Goal: Task Accomplishment & Management: Manage account settings

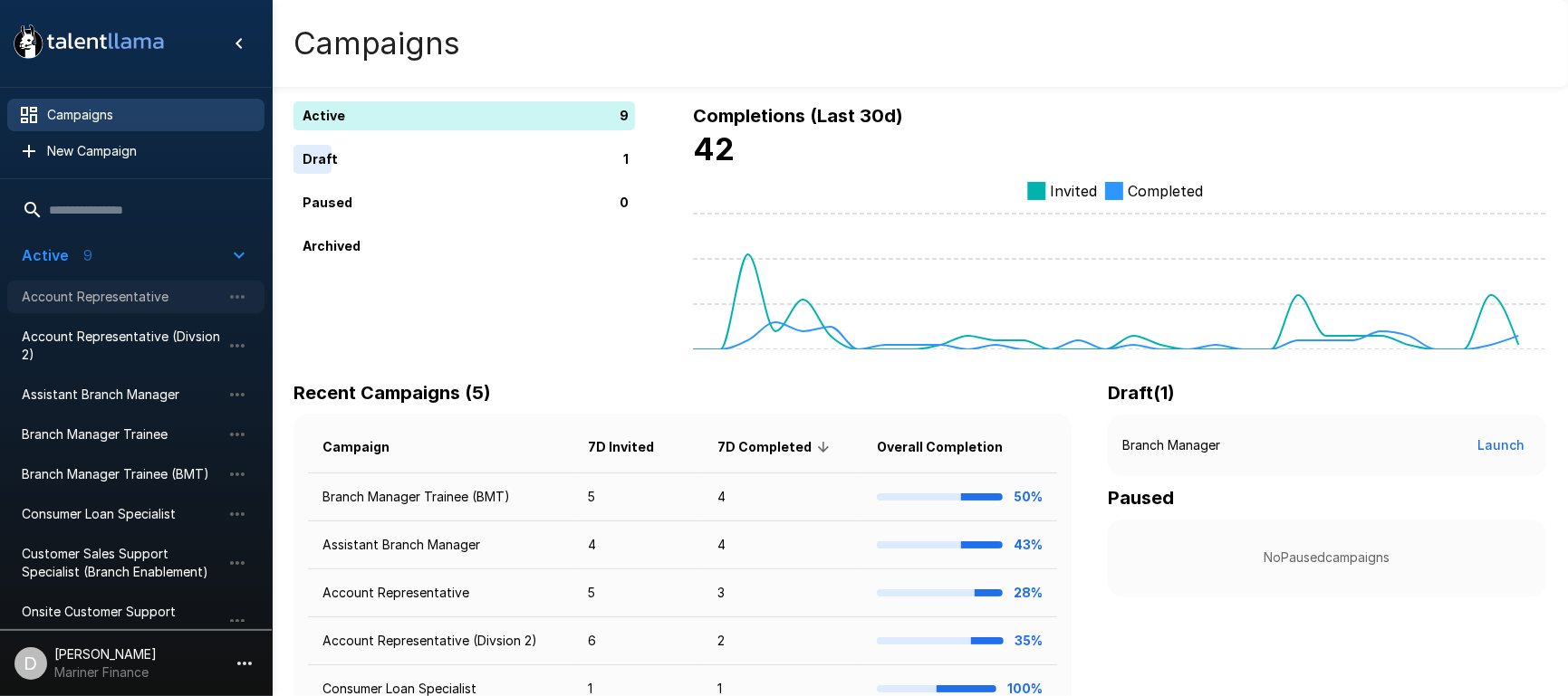
click at [138, 293] on span "Account Representative" at bounding box center [121, 296] width 199 height 18
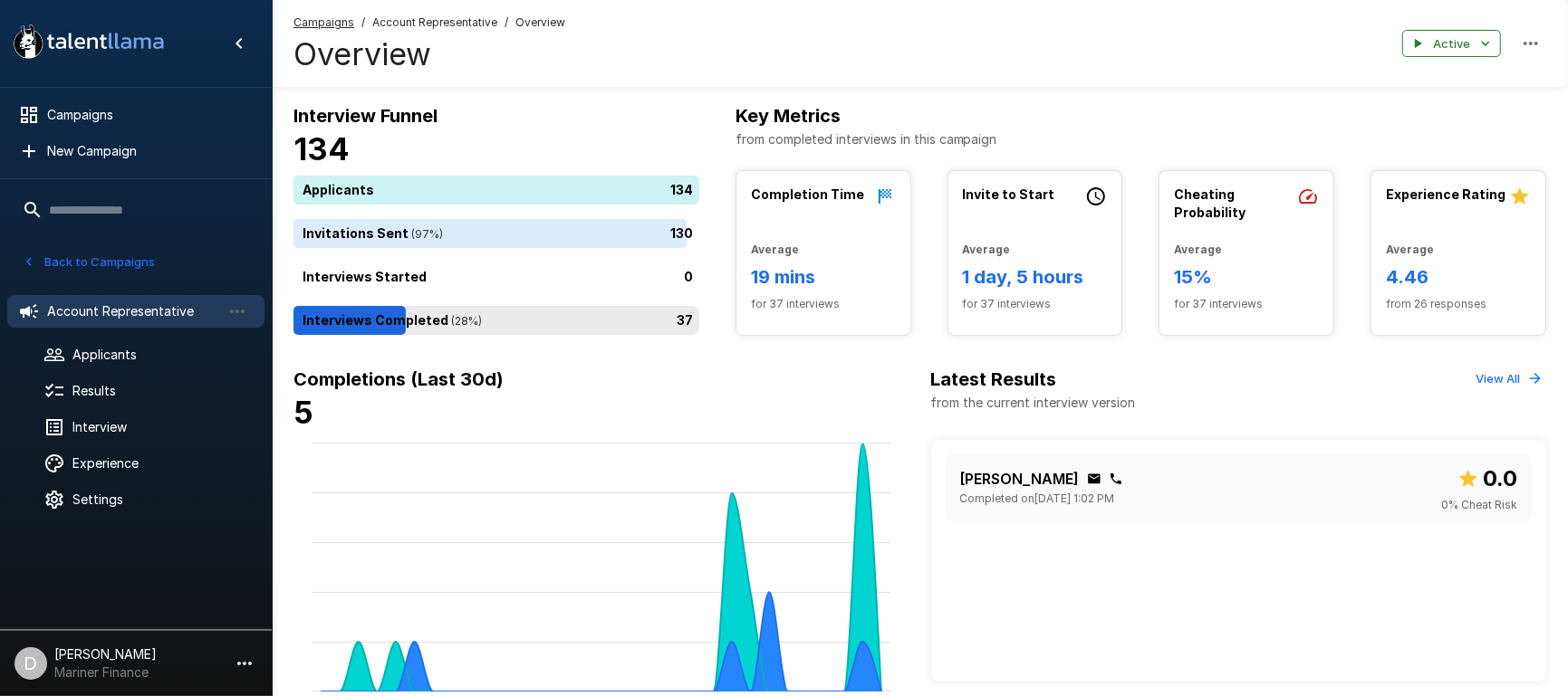
click at [572, 318] on div "37" at bounding box center [499, 320] width 413 height 29
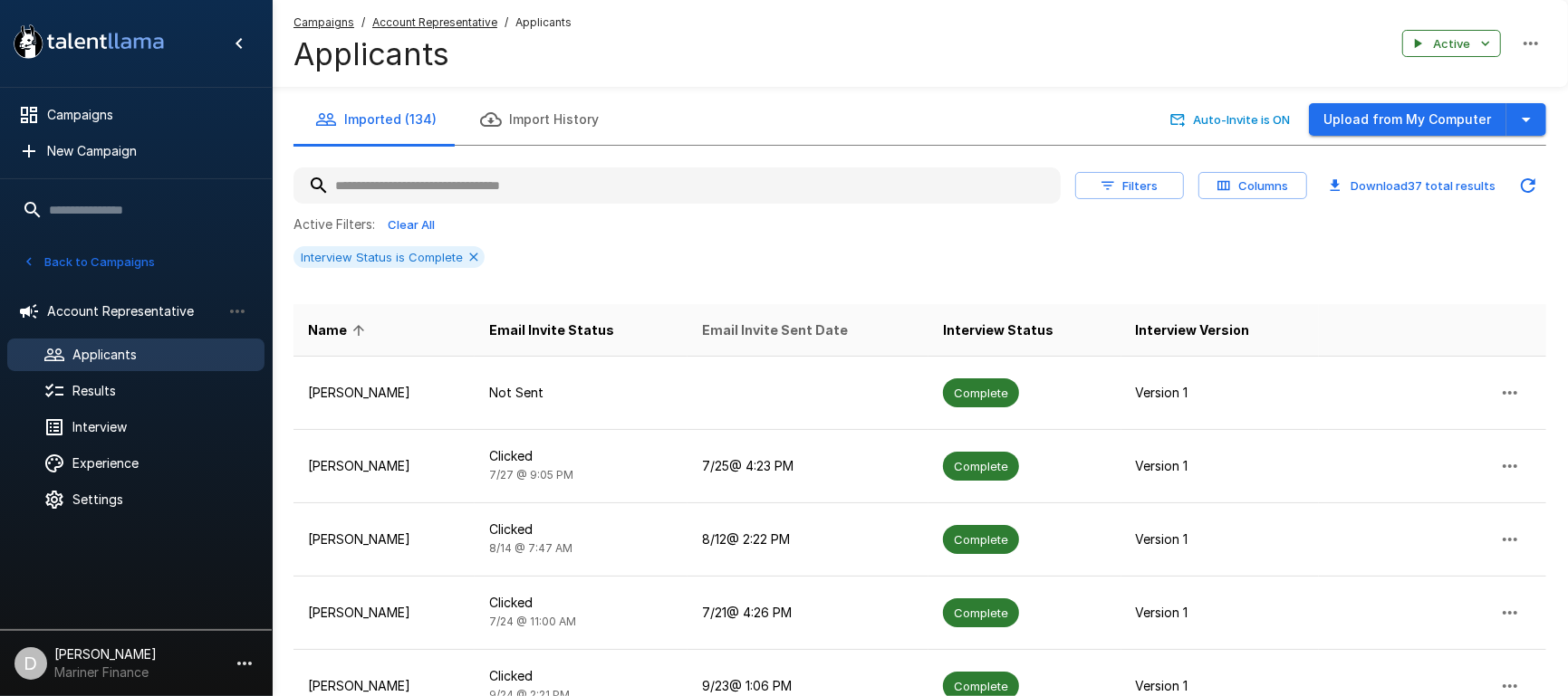
click at [815, 324] on span "Email Invite Sent Date" at bounding box center [774, 330] width 146 height 22
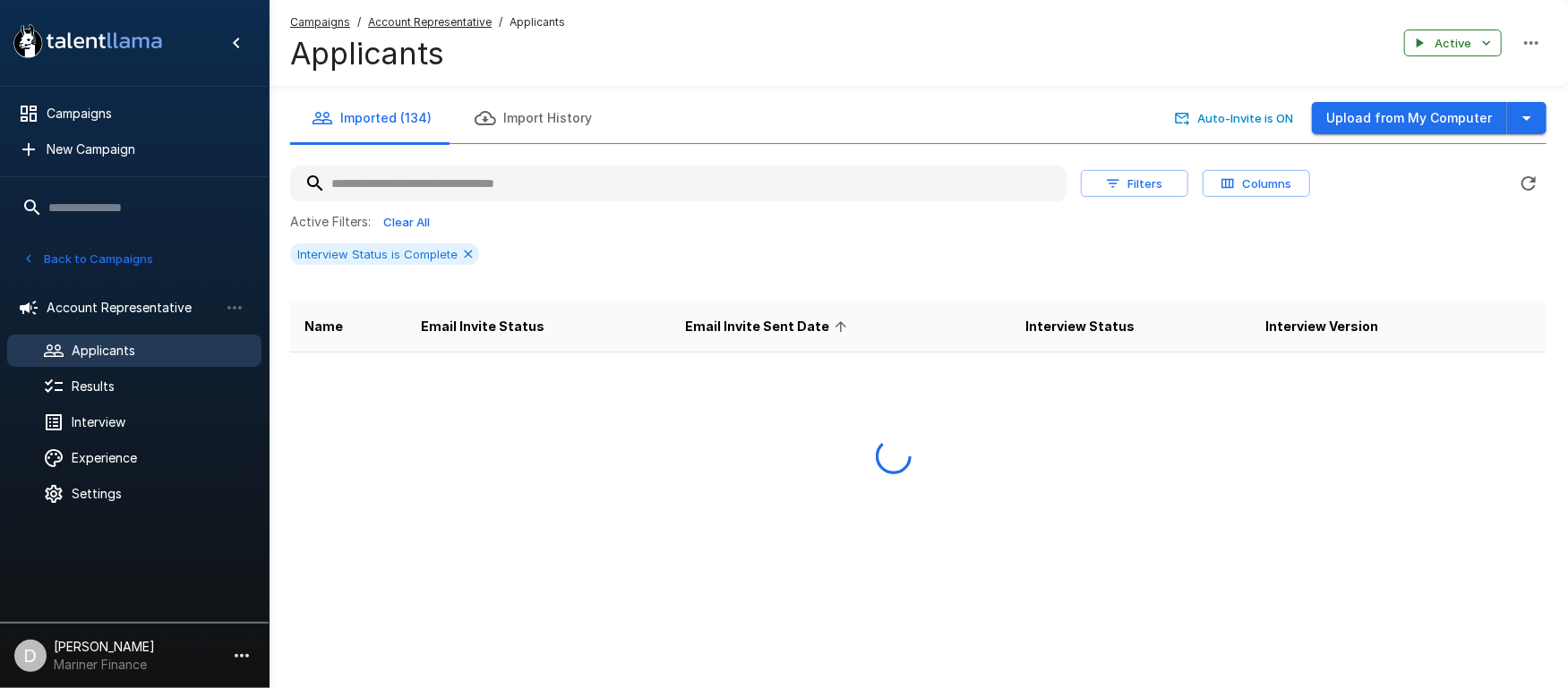
click at [805, 321] on span "Email Invite Sent Date" at bounding box center [769, 326] width 167 height 21
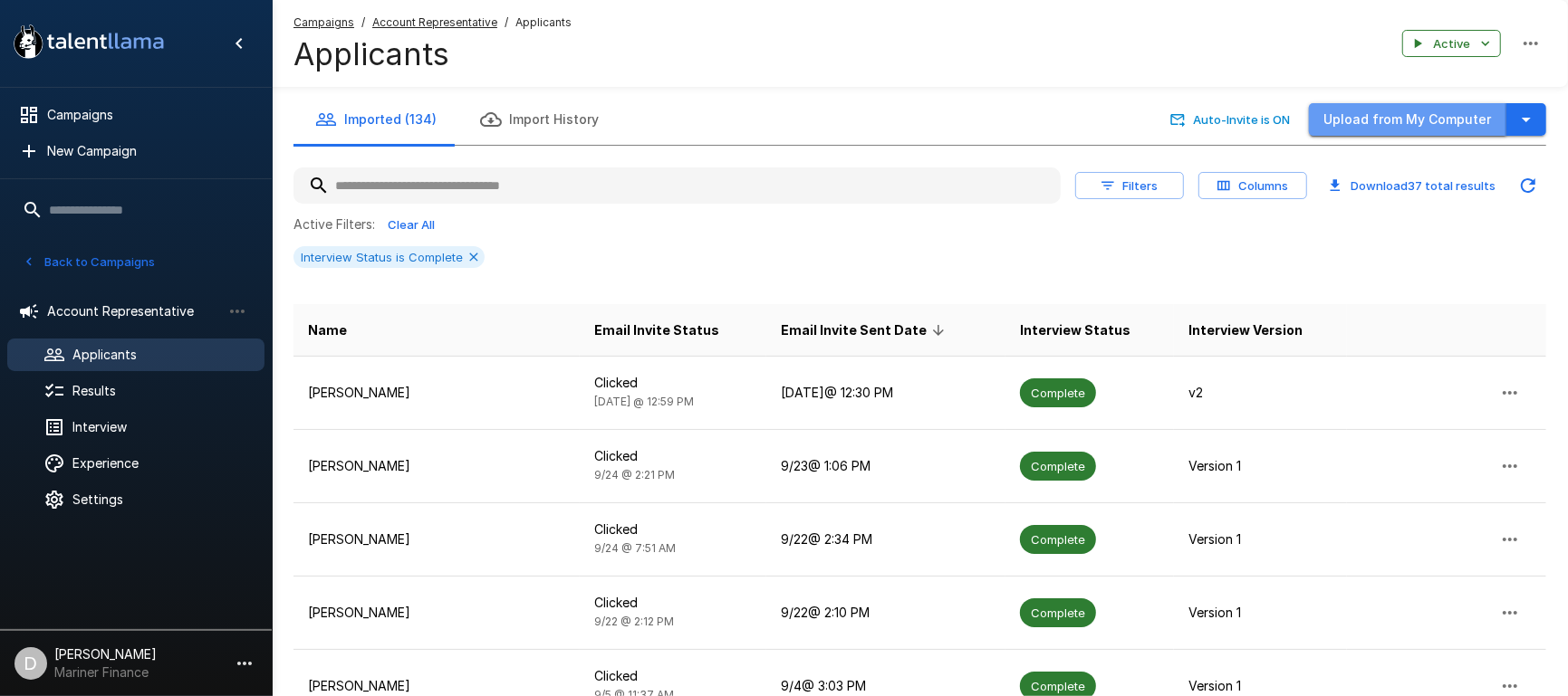
click at [1423, 122] on button "Upload from My Computer" at bounding box center [1407, 120] width 198 height 34
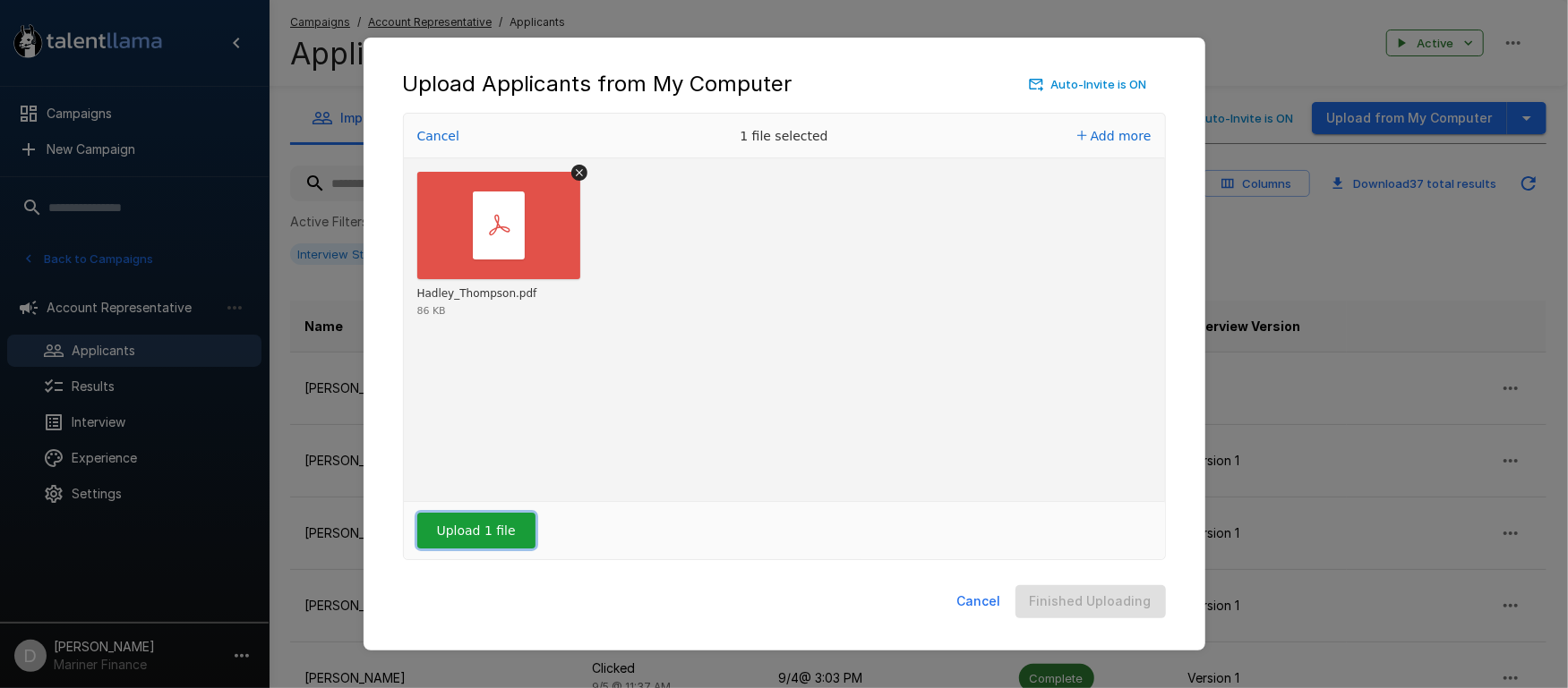
click at [486, 536] on button "Upload 1 file" at bounding box center [476, 531] width 118 height 36
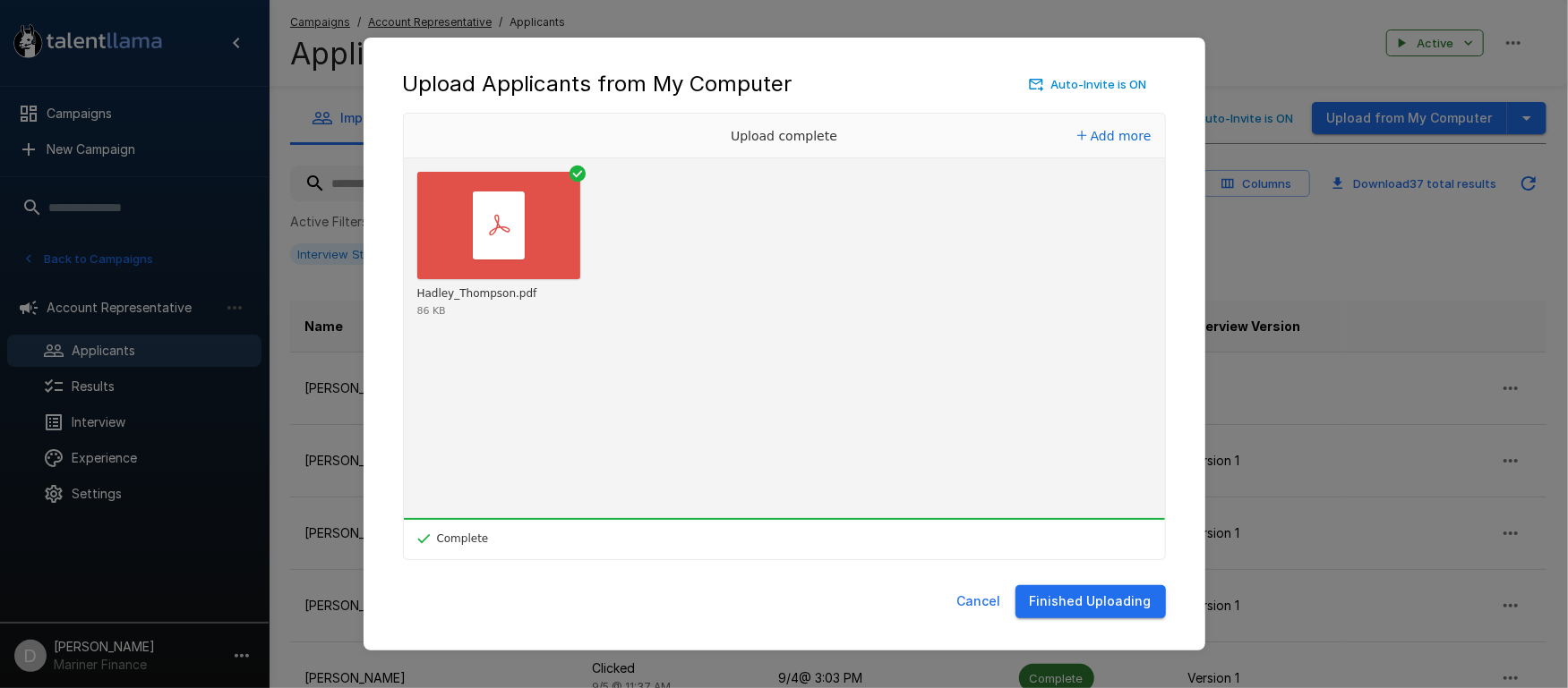
click at [1136, 603] on button "Finished Uploading" at bounding box center [1091, 602] width 151 height 33
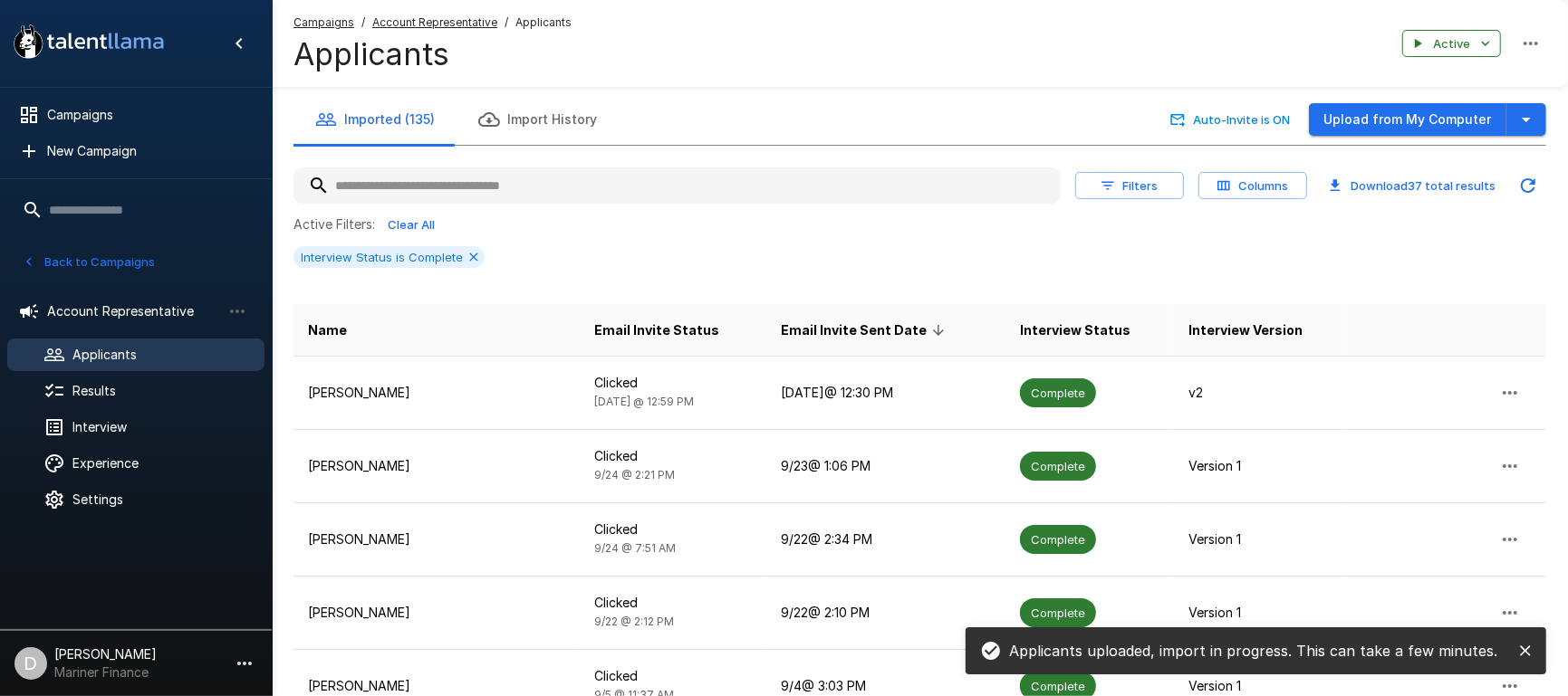
click at [100, 257] on button "Back to Campaigns" at bounding box center [88, 262] width 141 height 28
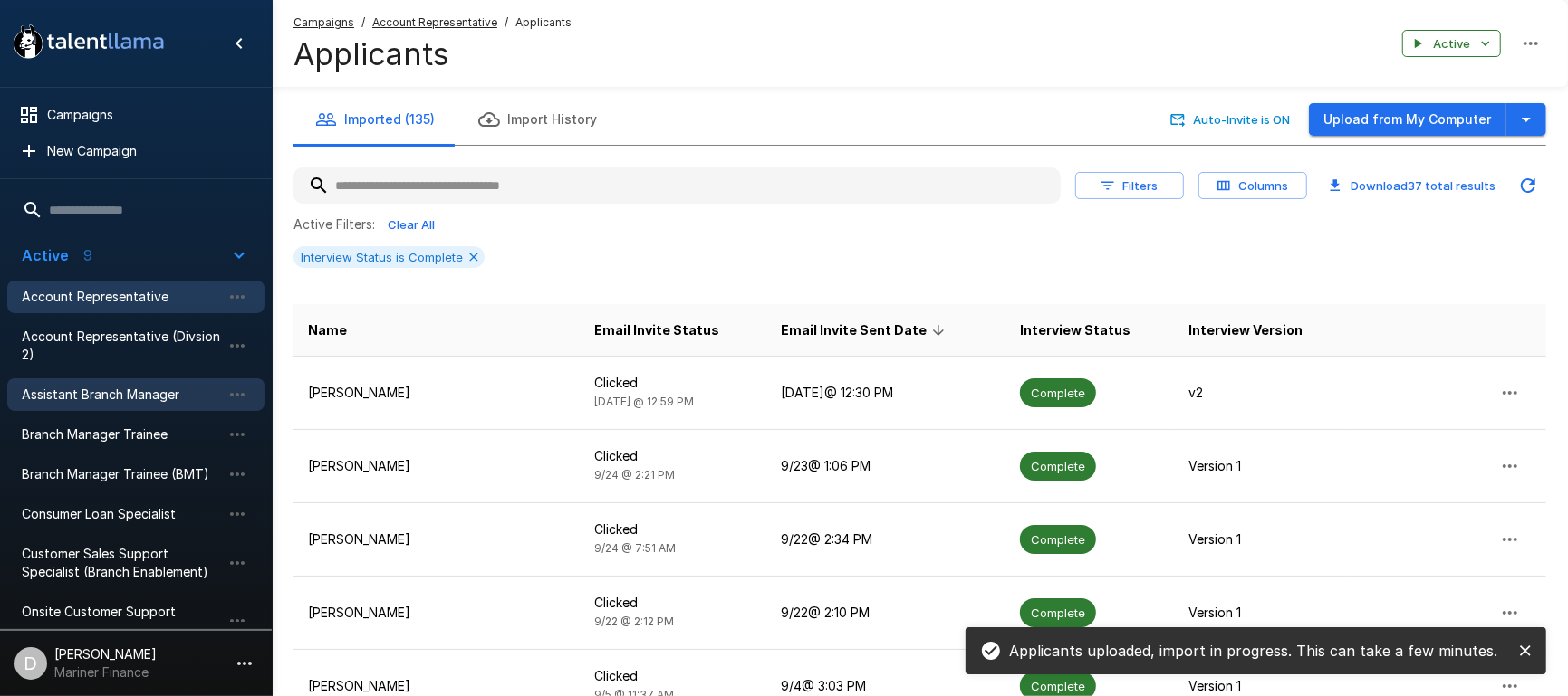
click at [109, 397] on span "Assistant Branch Manager" at bounding box center [121, 394] width 199 height 18
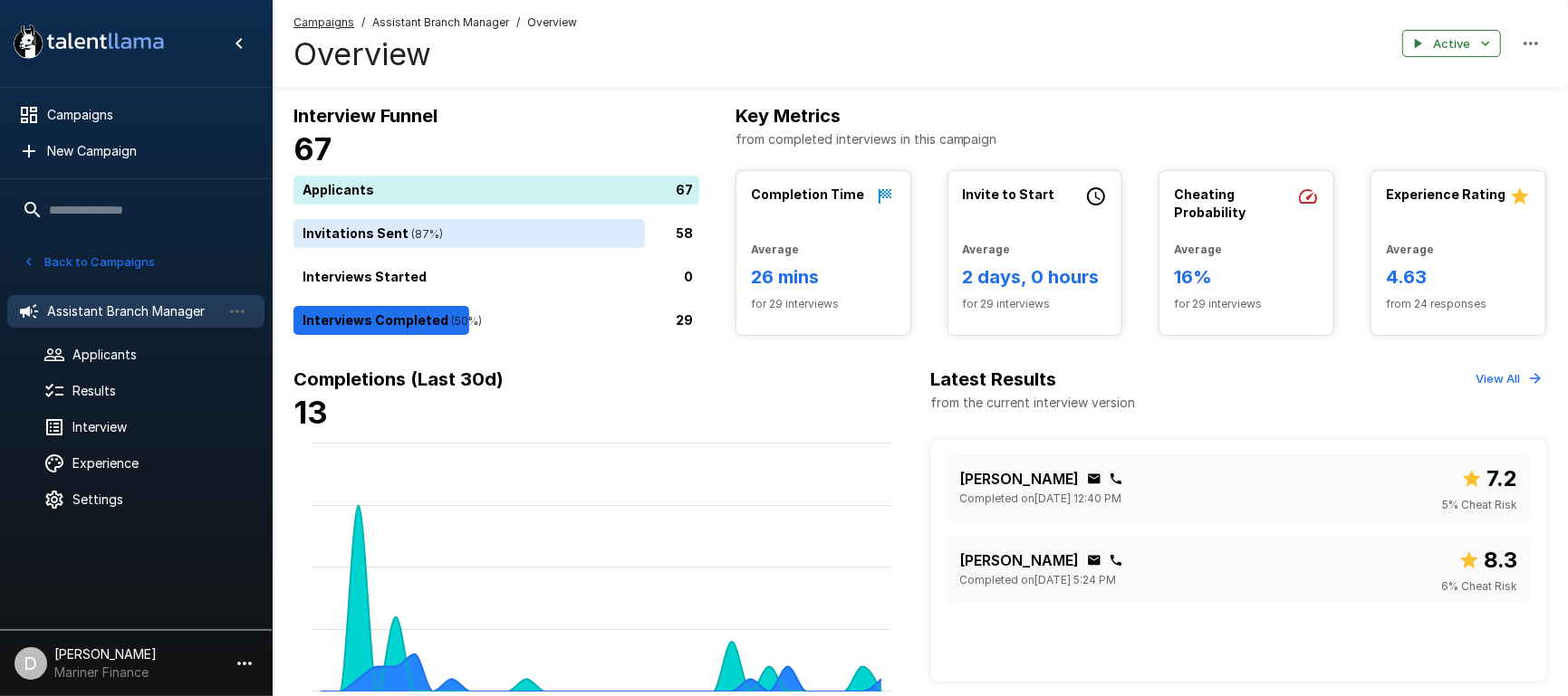
click at [499, 302] on div "Applicants 67 Invitations Sent ( 87 %) 58 Interviews Started 0 Interviews Compl…" at bounding box center [496, 255] width 405 height 159
click at [490, 314] on div "29" at bounding box center [499, 320] width 413 height 29
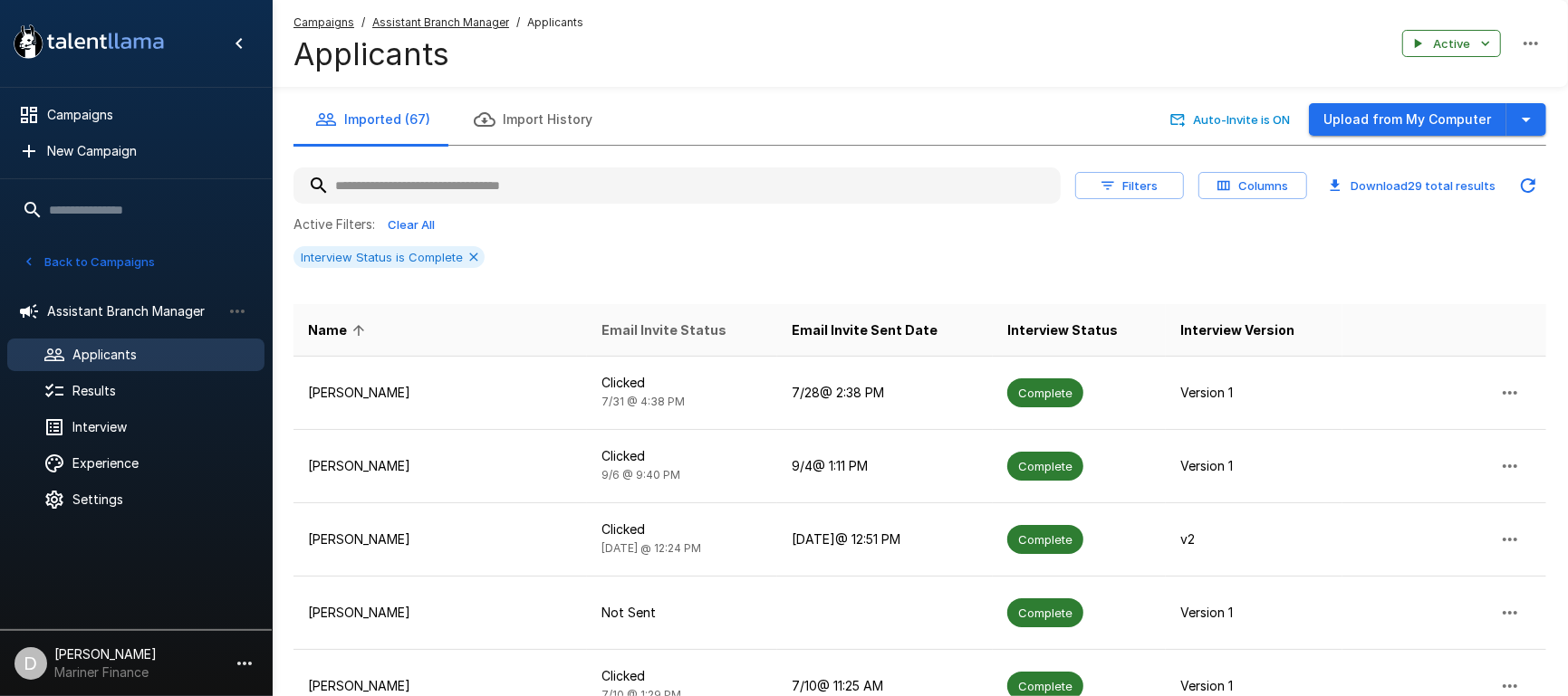
click at [631, 327] on span "Email Invite Status" at bounding box center [663, 330] width 125 height 22
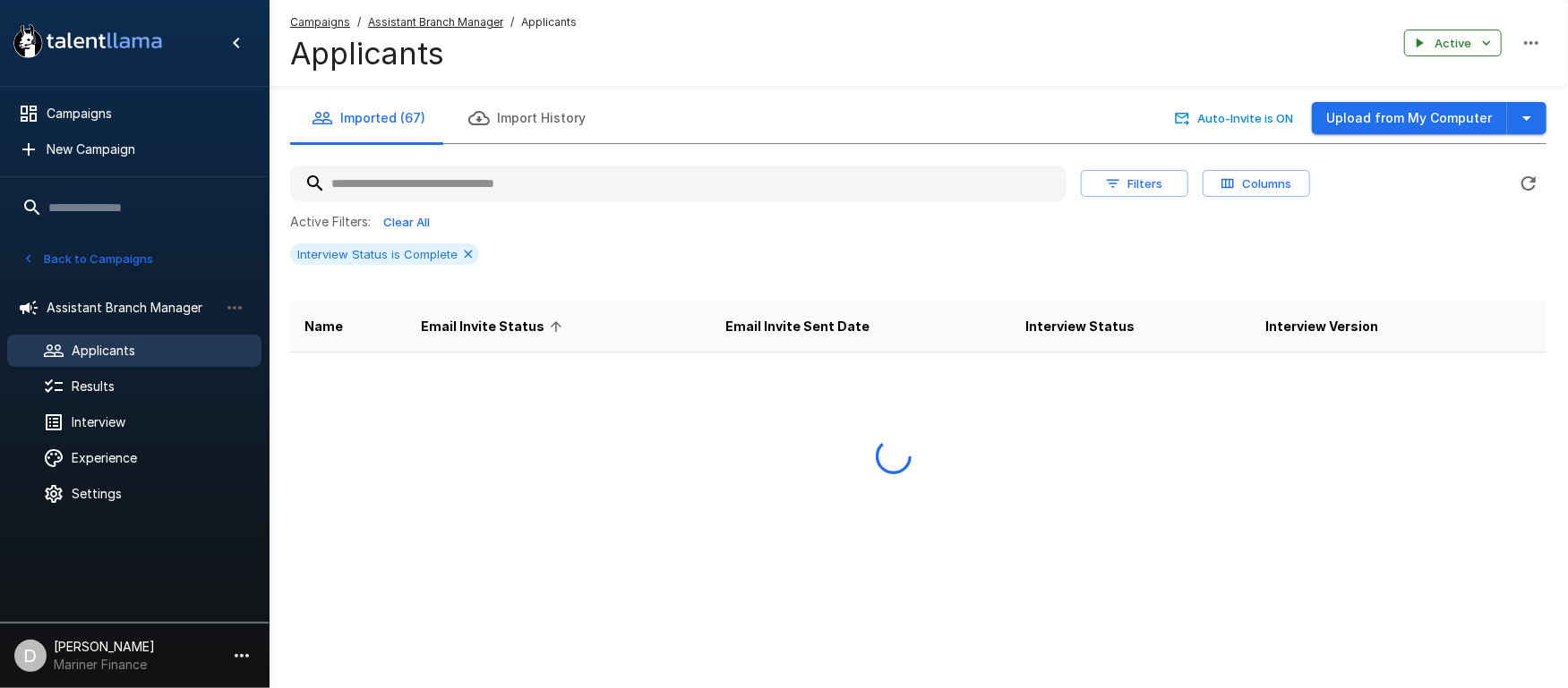
click at [623, 324] on th "Email Invite Status" at bounding box center [558, 326] width 304 height 52
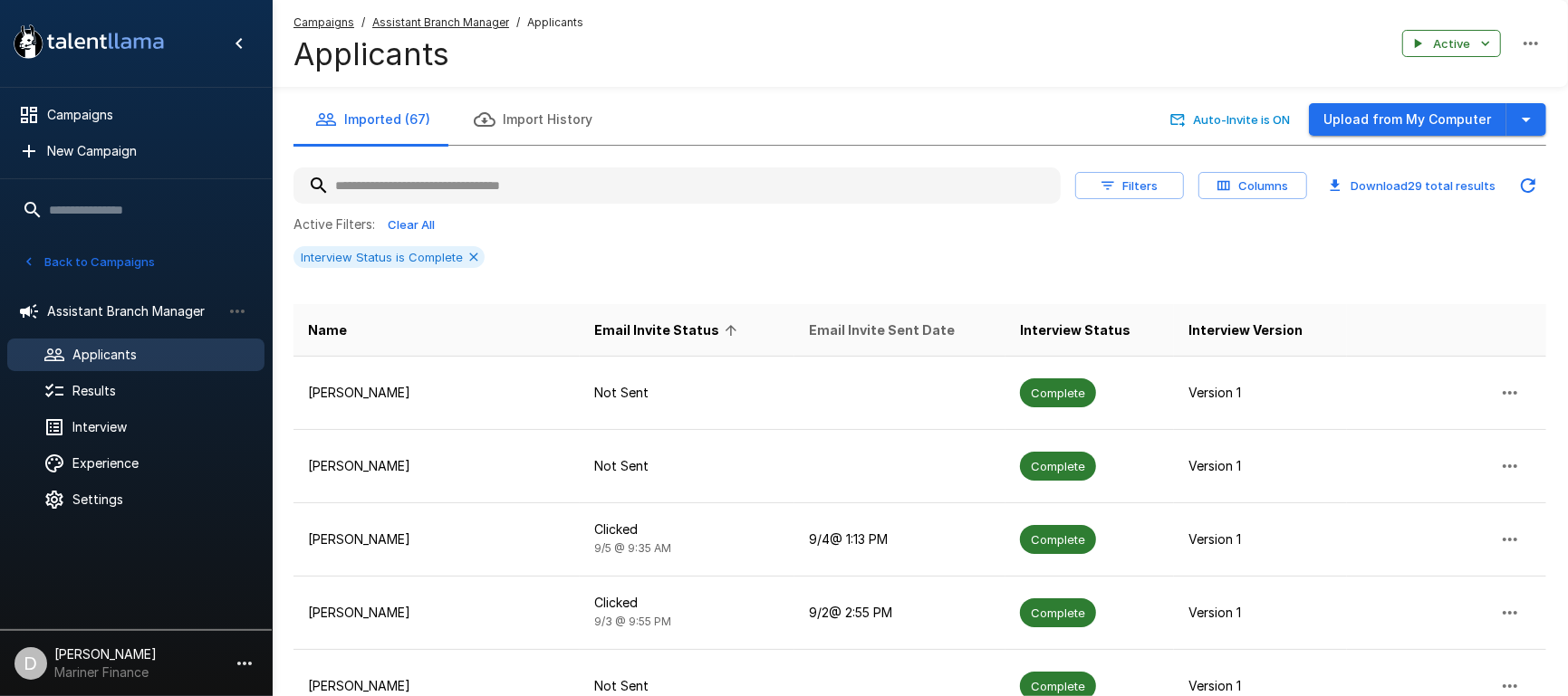
click at [809, 334] on span "Email Invite Sent Date" at bounding box center [881, 330] width 146 height 22
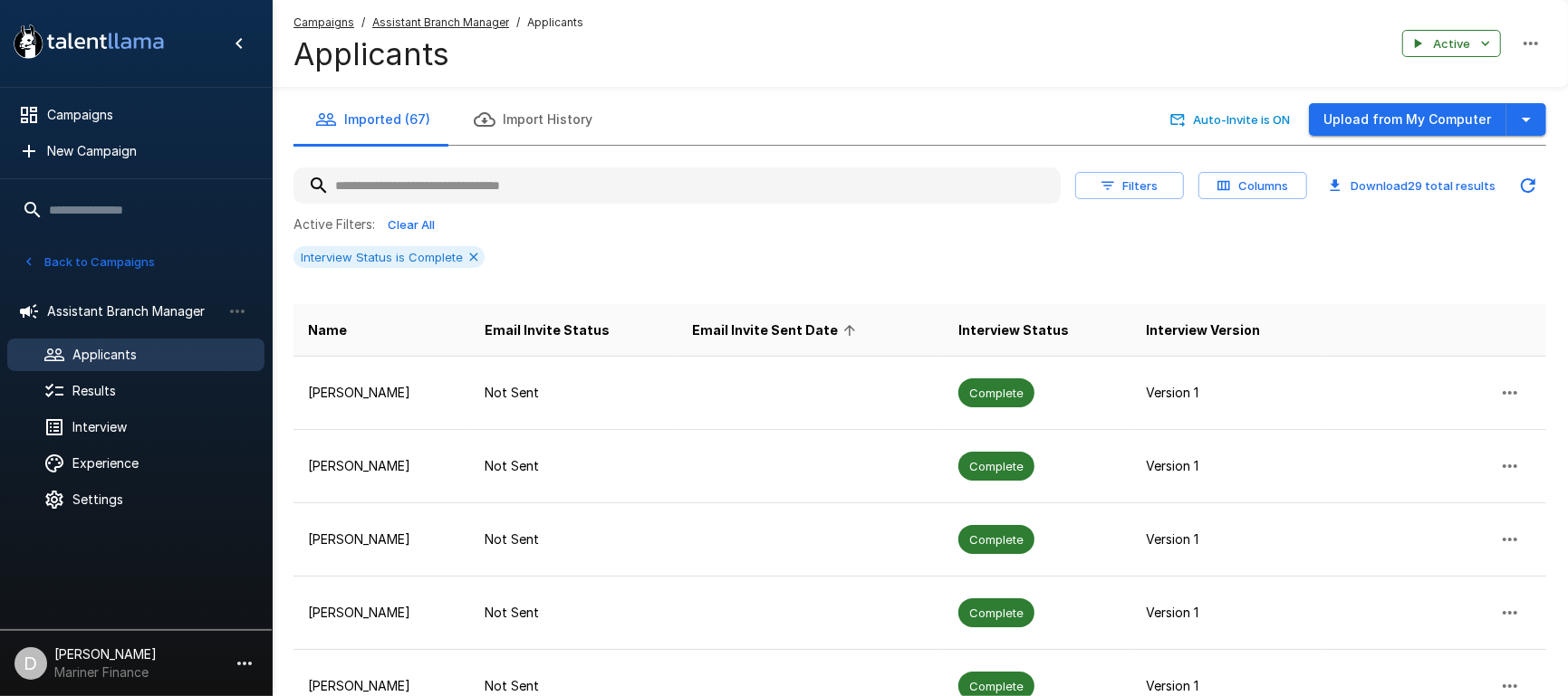
click at [784, 334] on span "Email Invite Sent Date" at bounding box center [777, 330] width 169 height 22
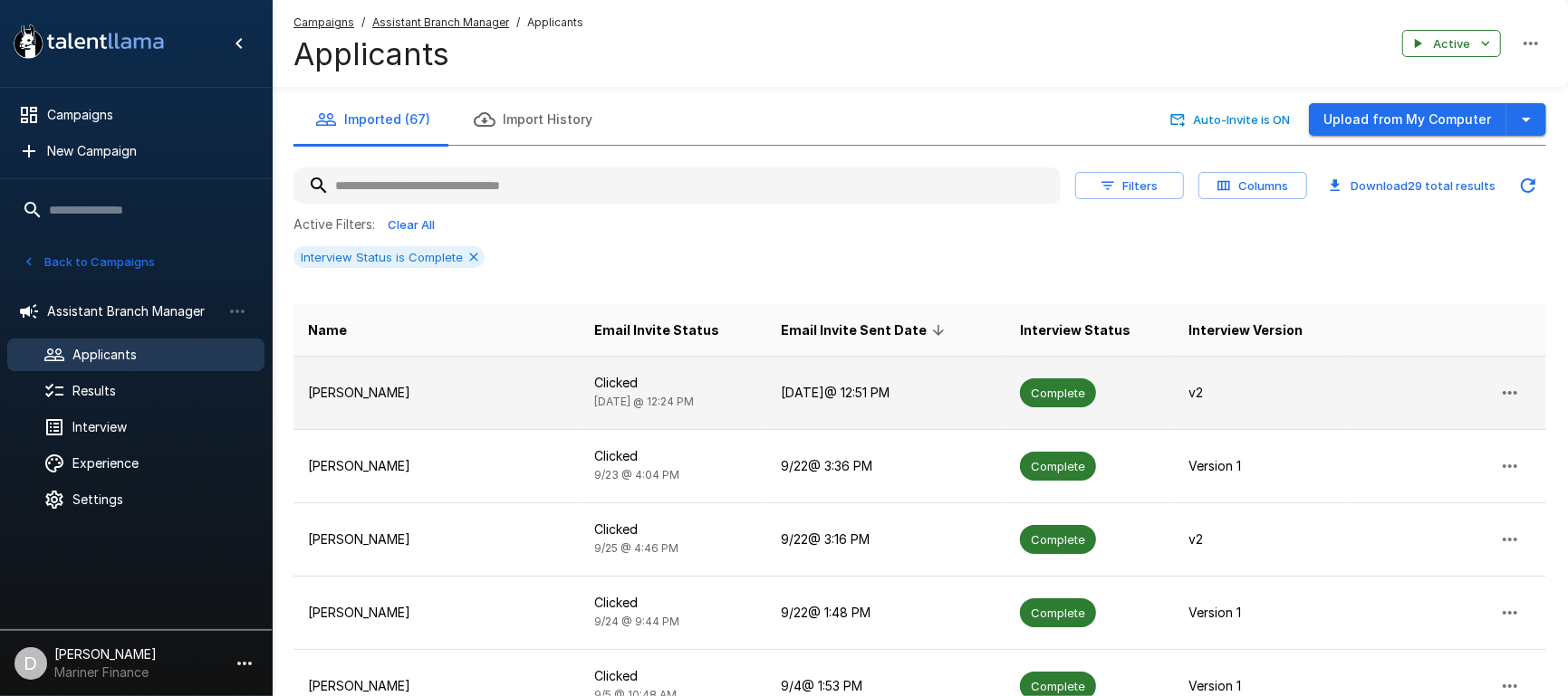
click at [462, 400] on p "[PERSON_NAME]" at bounding box center [436, 392] width 257 height 18
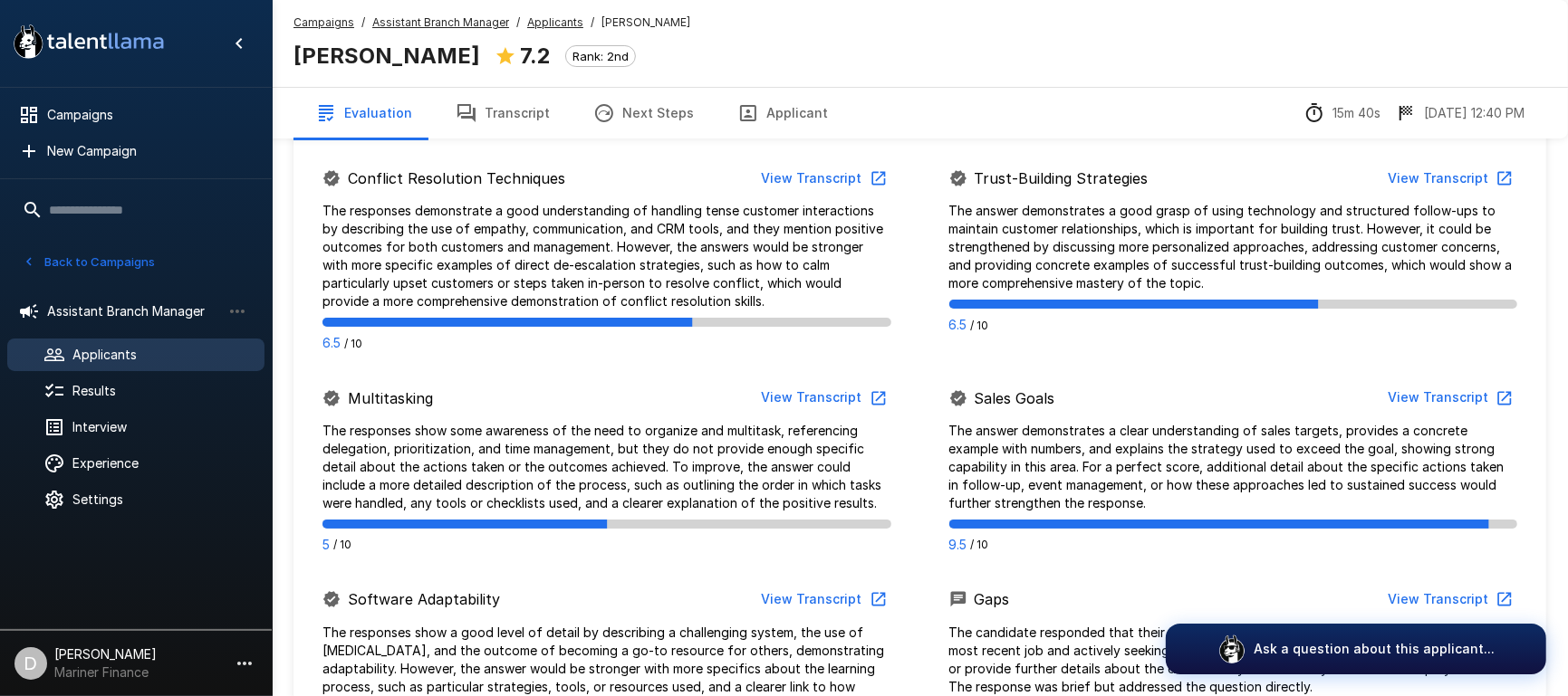
scroll to position [965, 0]
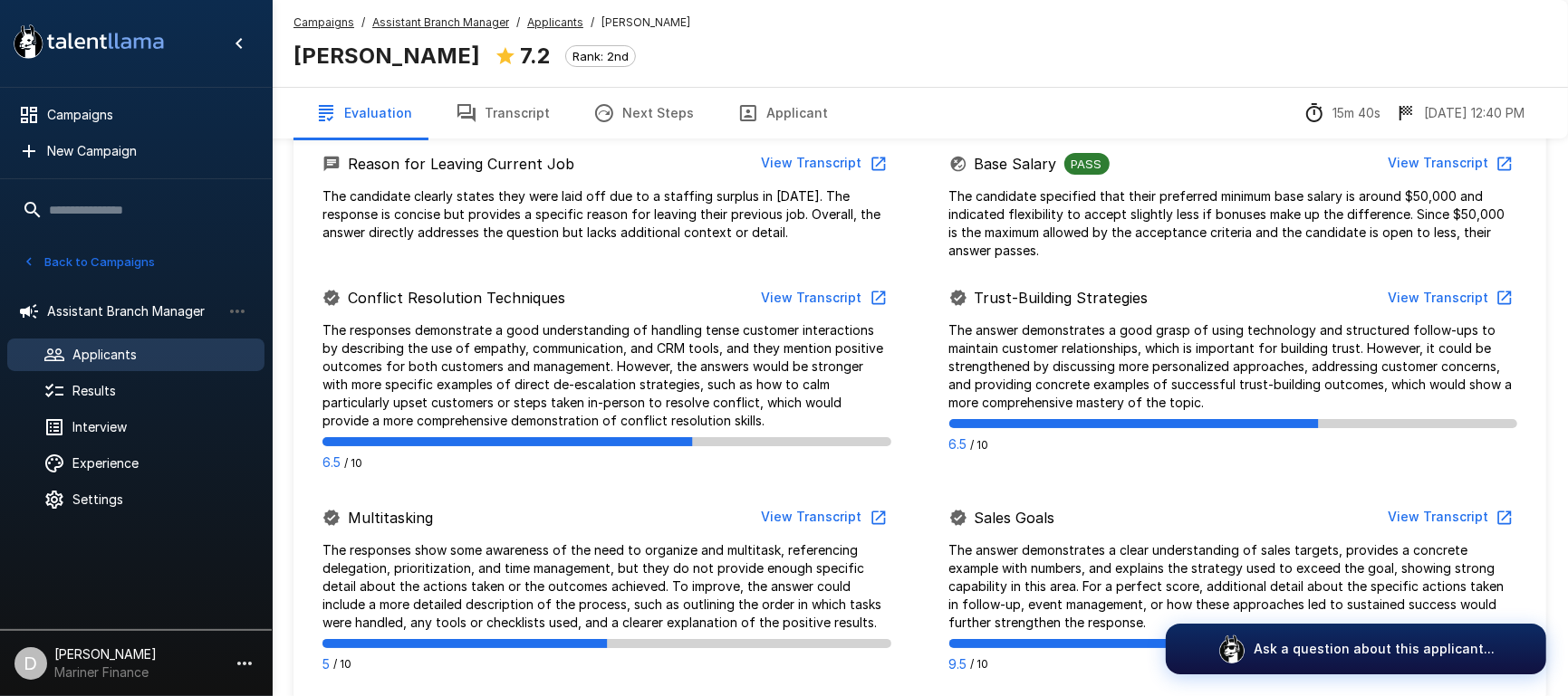
click at [494, 116] on button "Transcript" at bounding box center [502, 113] width 137 height 51
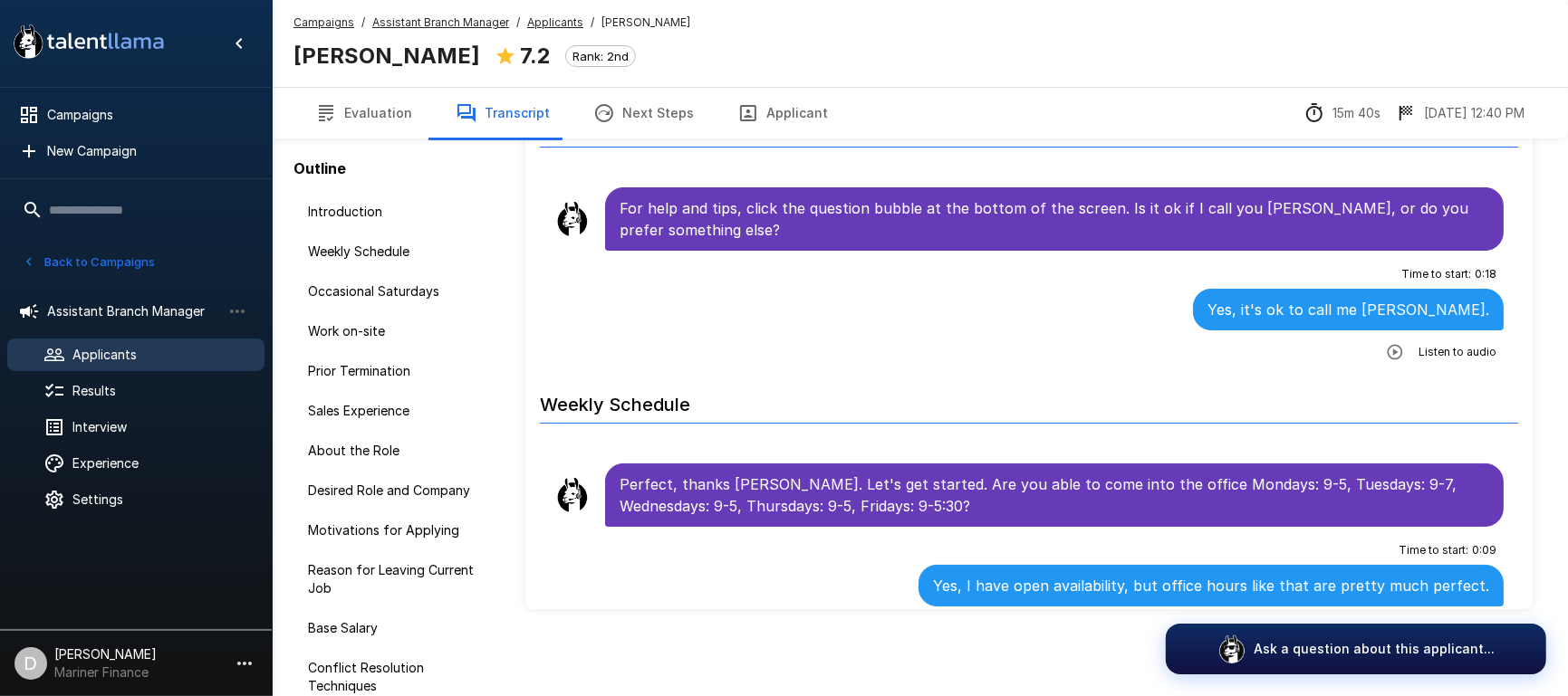
scroll to position [109, 0]
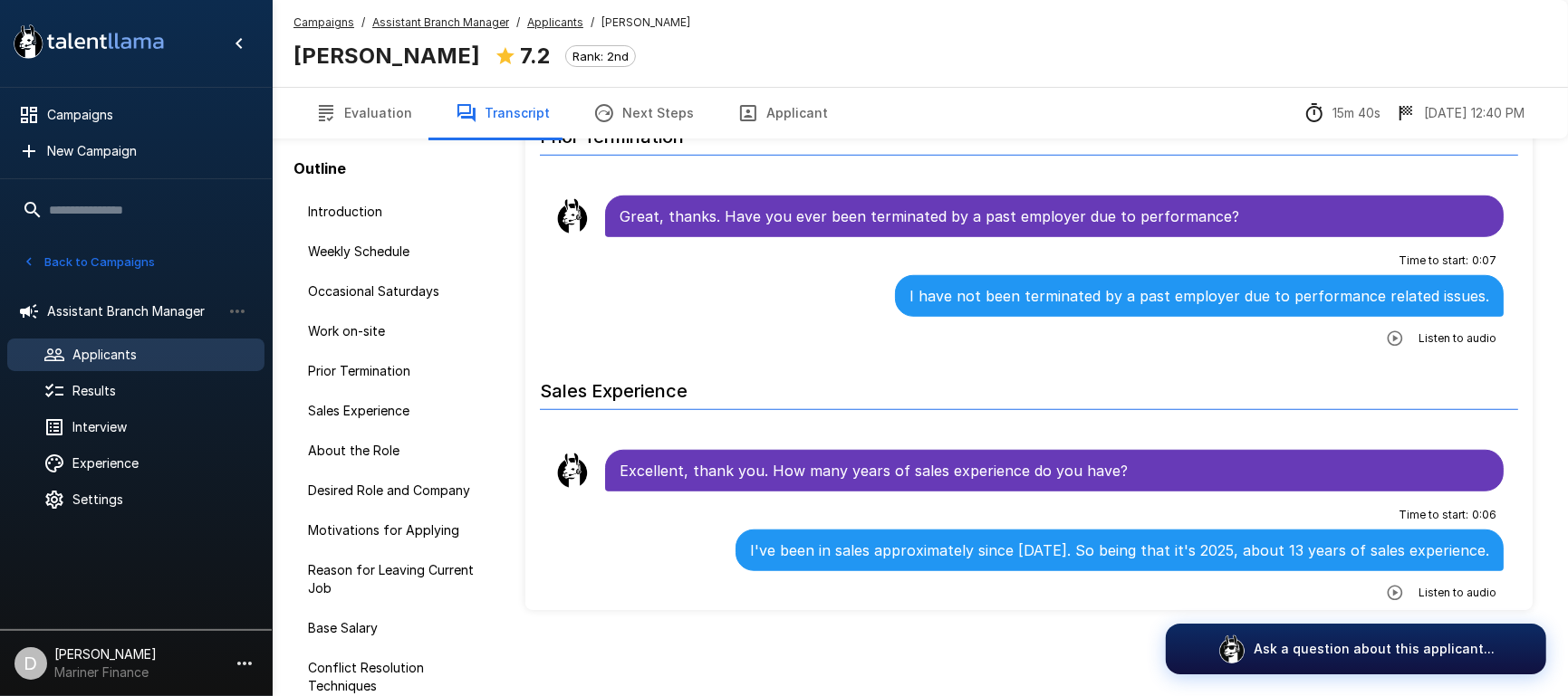
scroll to position [1207, 0]
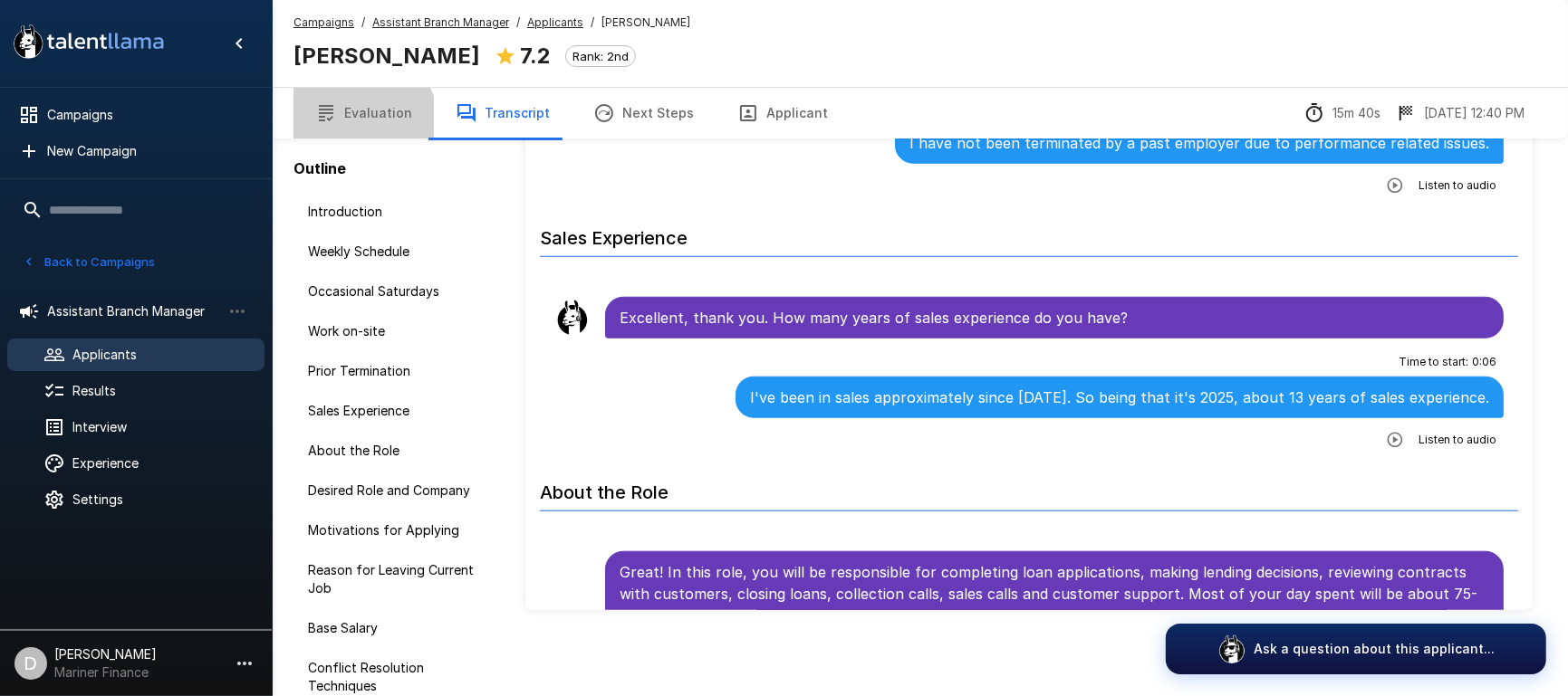
click at [355, 124] on button "Evaluation" at bounding box center [363, 113] width 140 height 51
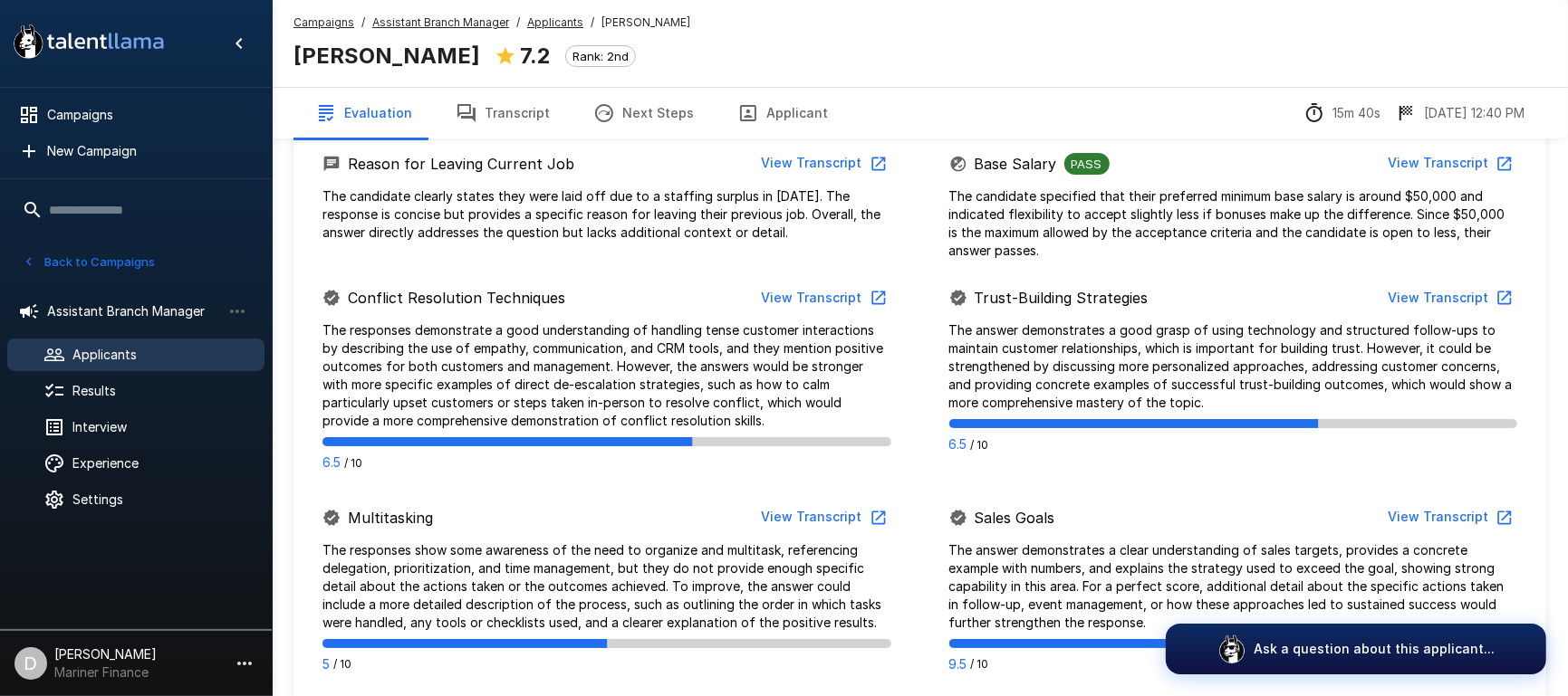
click at [532, 125] on button "Transcript" at bounding box center [502, 113] width 137 height 51
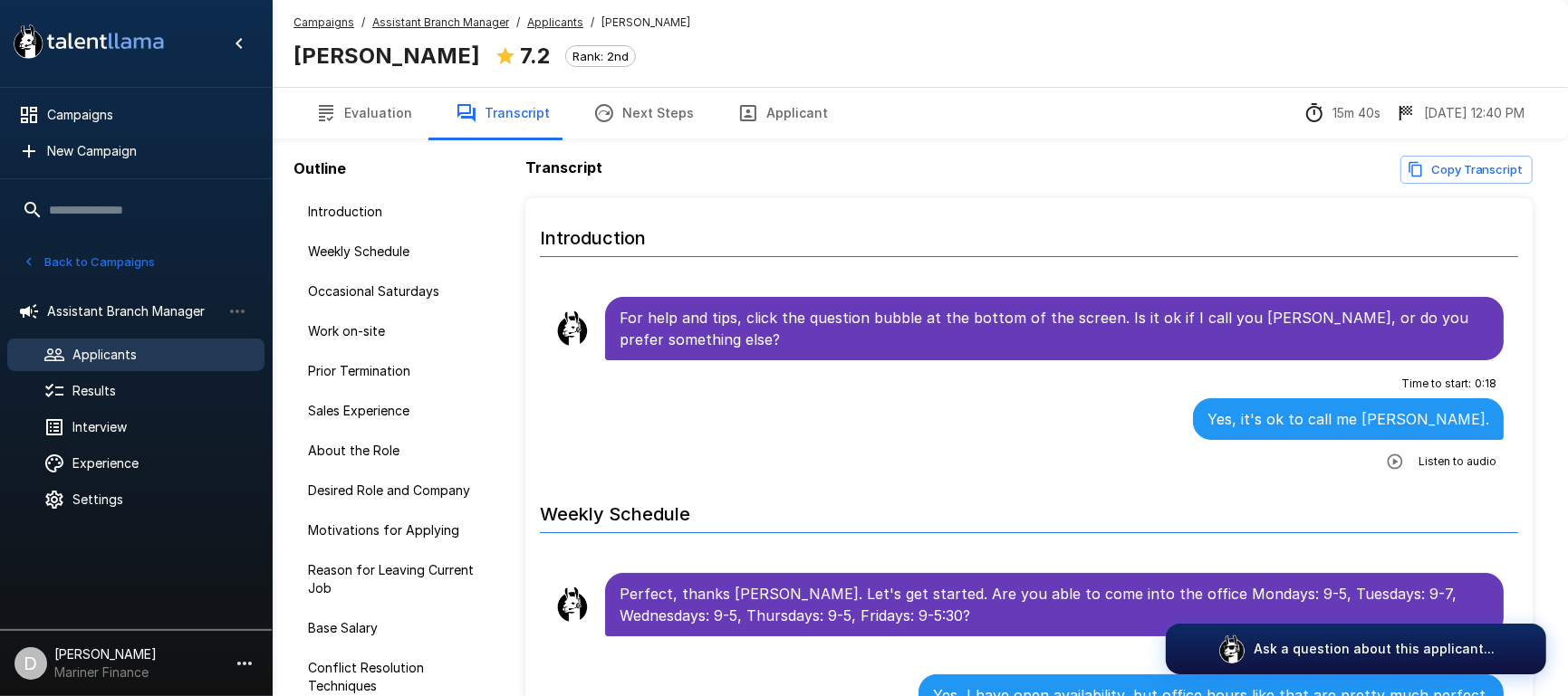
click at [560, 28] on u "Applicants" at bounding box center [555, 22] width 56 height 13
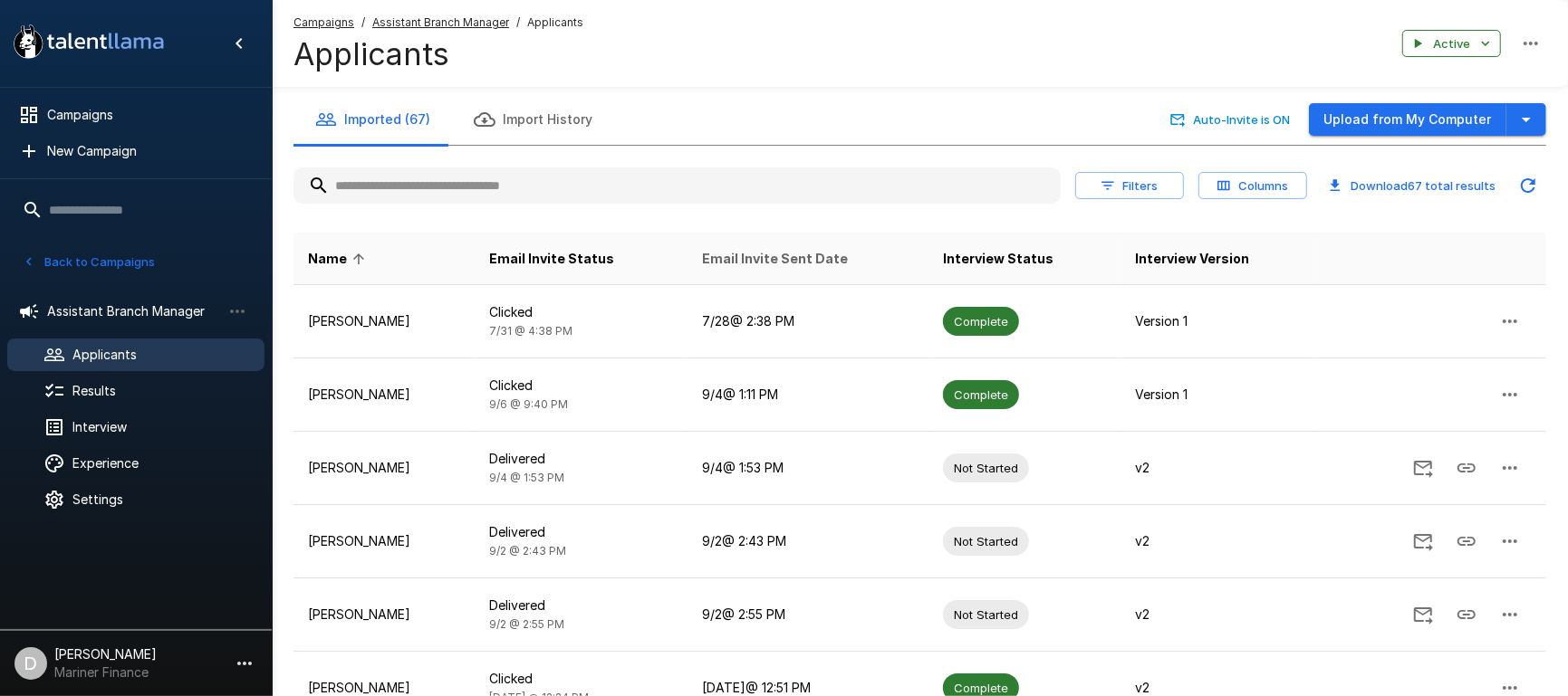
click at [823, 255] on span "Email Invite Sent Date" at bounding box center [774, 259] width 146 height 22
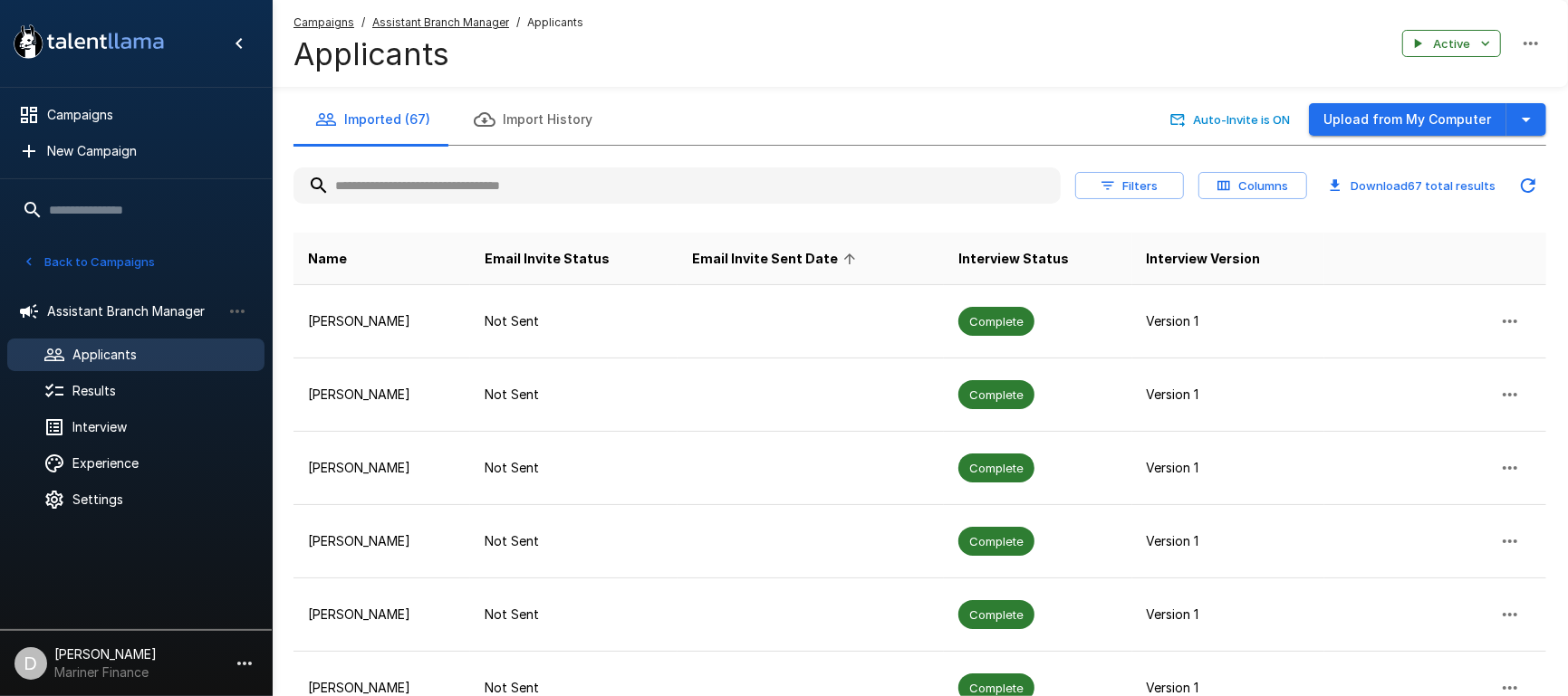
click at [823, 255] on span "Email Invite Sent Date" at bounding box center [777, 259] width 169 height 22
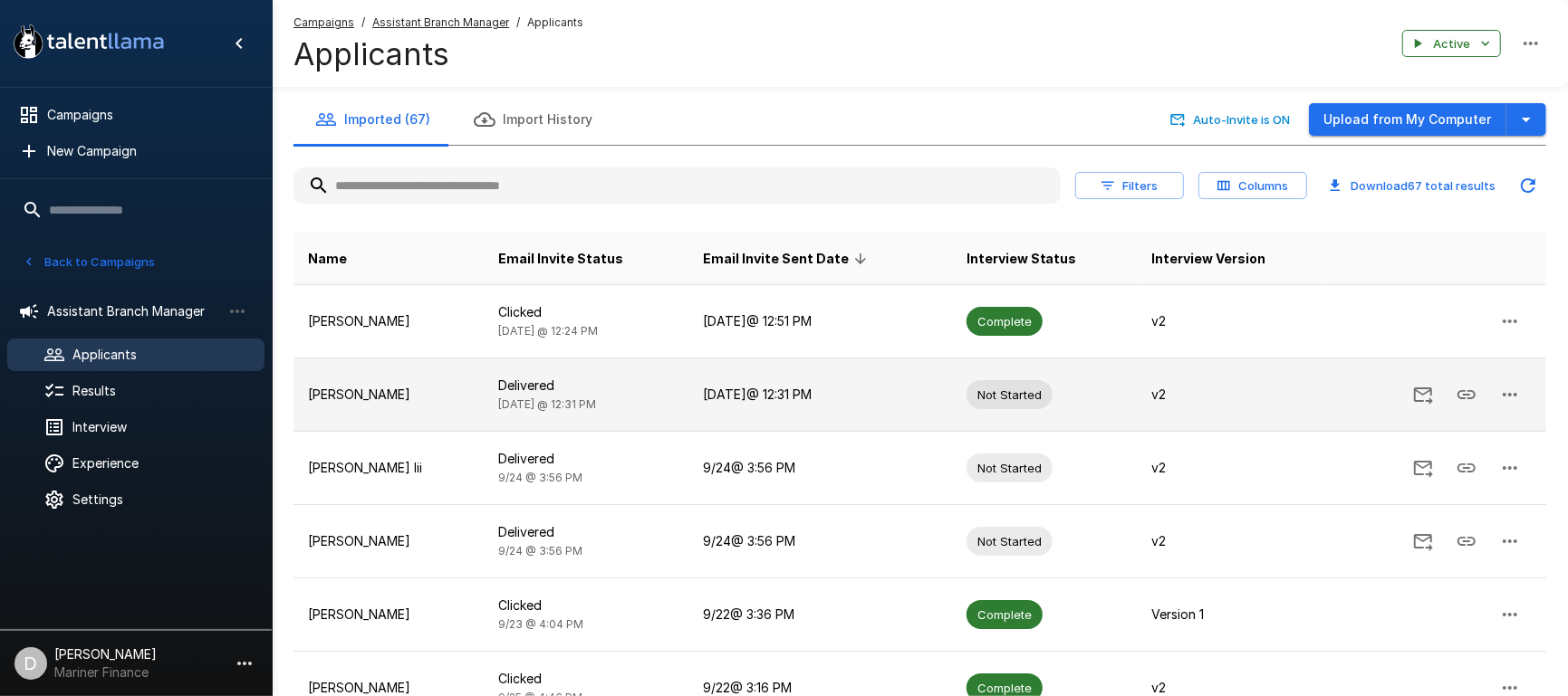
click at [396, 382] on td "[PERSON_NAME]" at bounding box center [388, 395] width 190 height 73
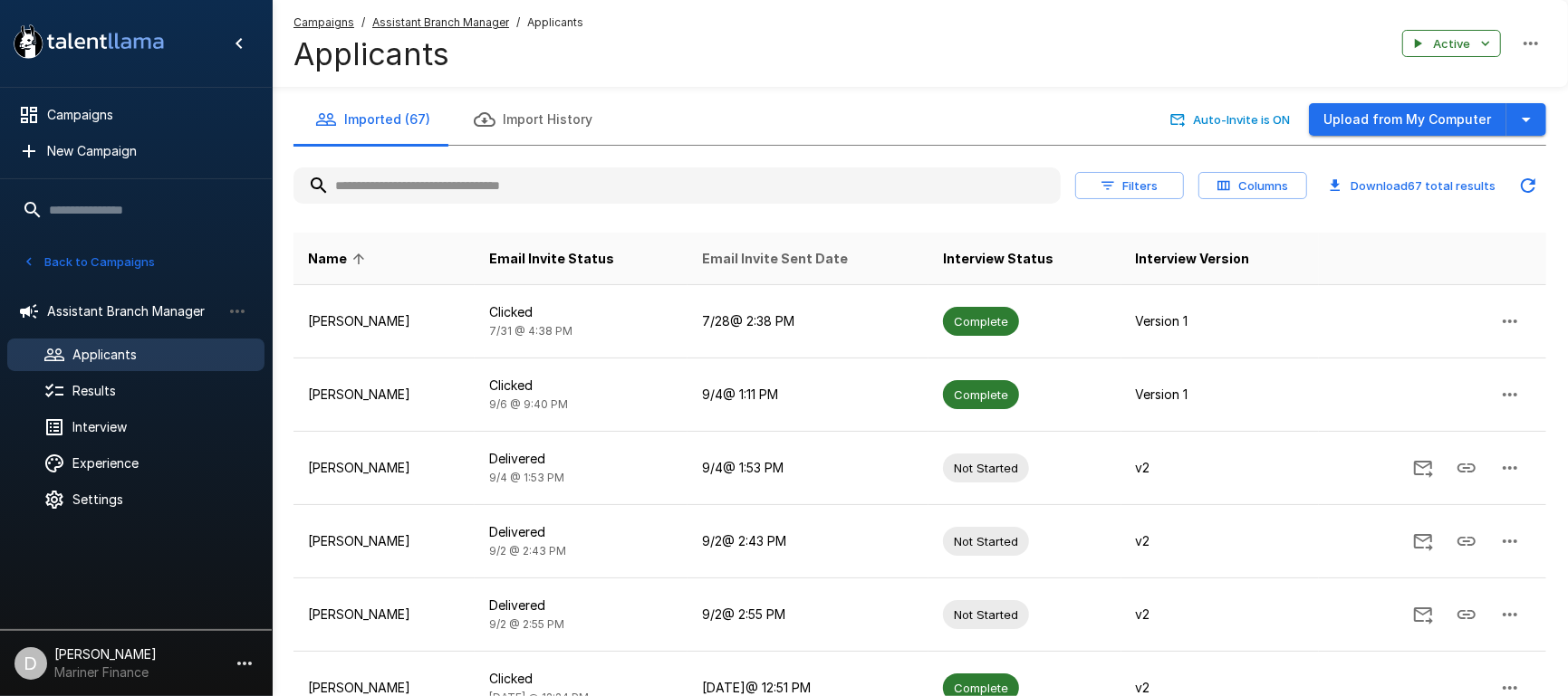
click at [762, 256] on span "Email Invite Sent Date" at bounding box center [774, 259] width 146 height 22
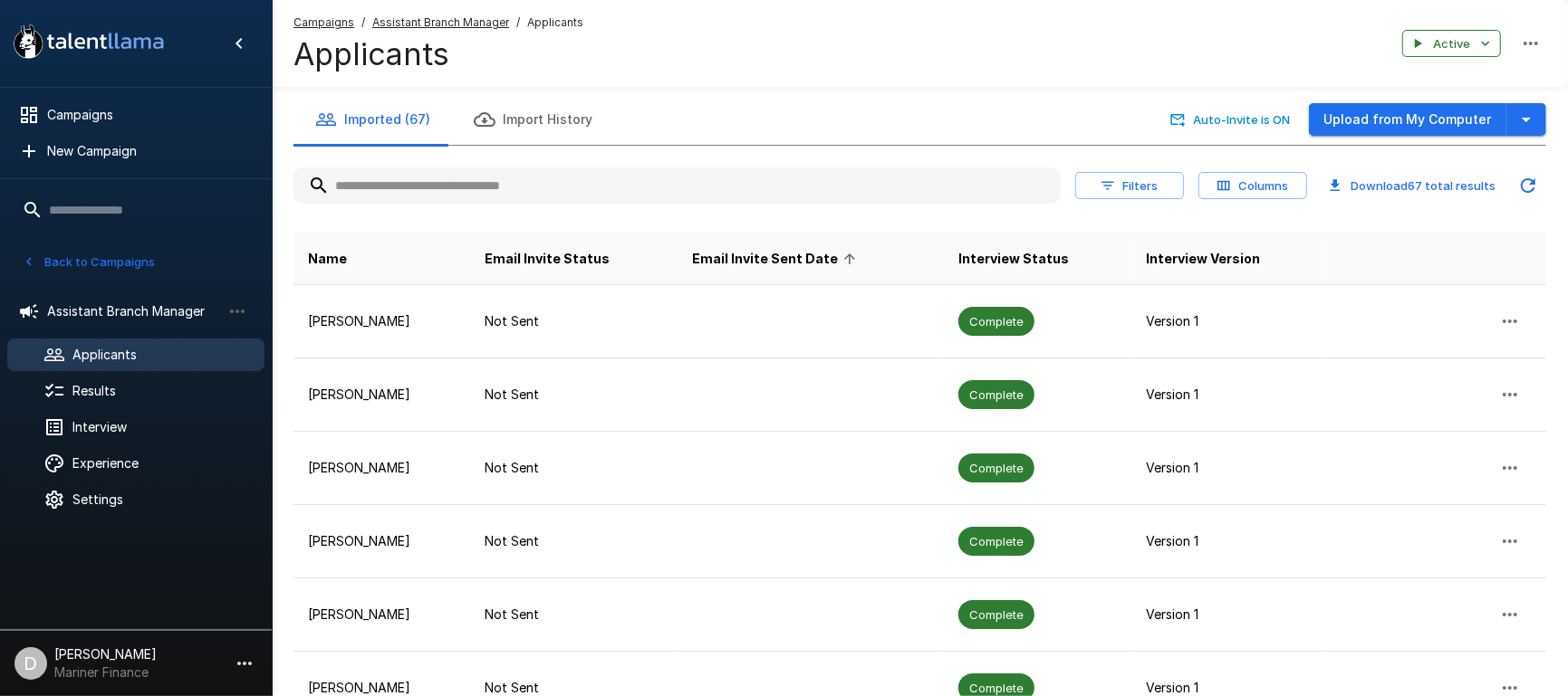
click at [775, 257] on span "Email Invite Sent Date" at bounding box center [777, 259] width 169 height 22
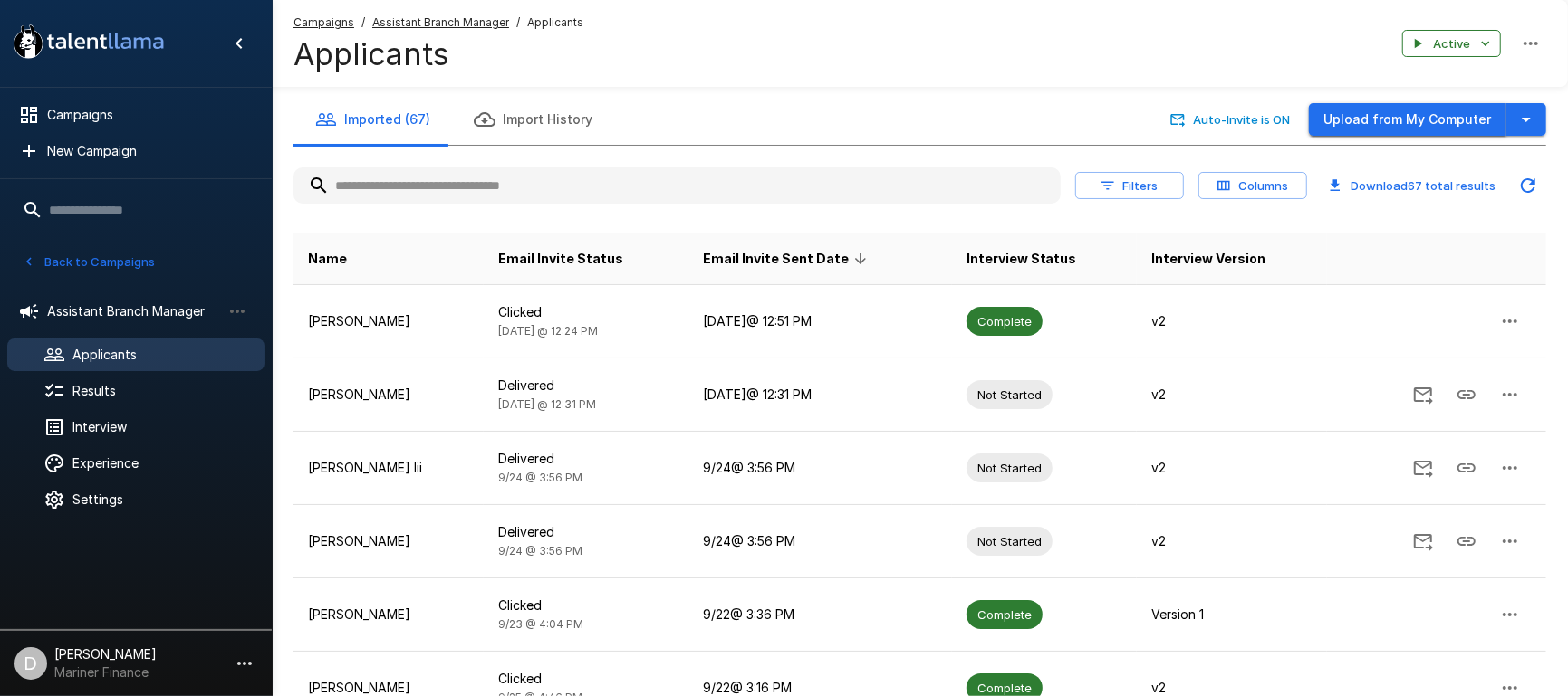
click at [1436, 114] on button "Upload from My Computer" at bounding box center [1407, 120] width 198 height 34
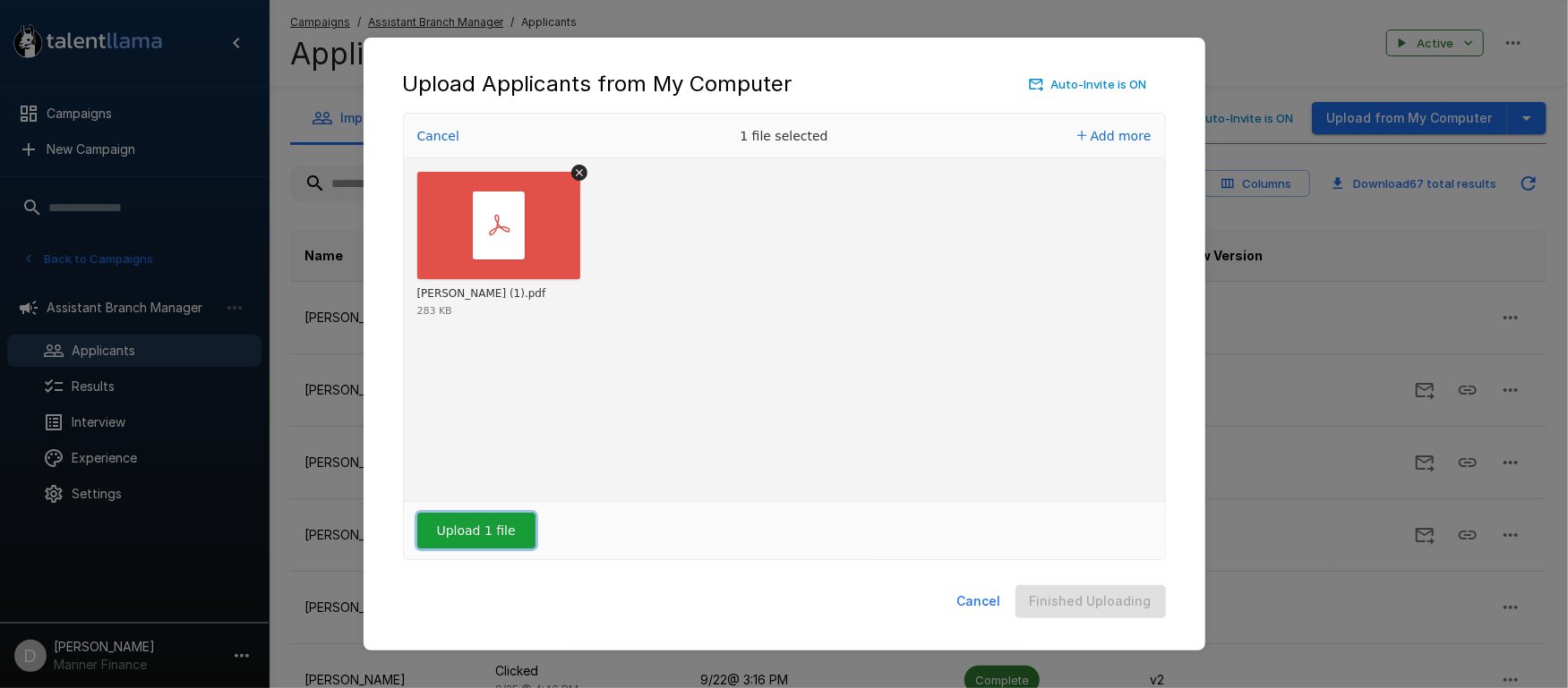
click at [472, 534] on button "Upload 1 file" at bounding box center [476, 531] width 118 height 36
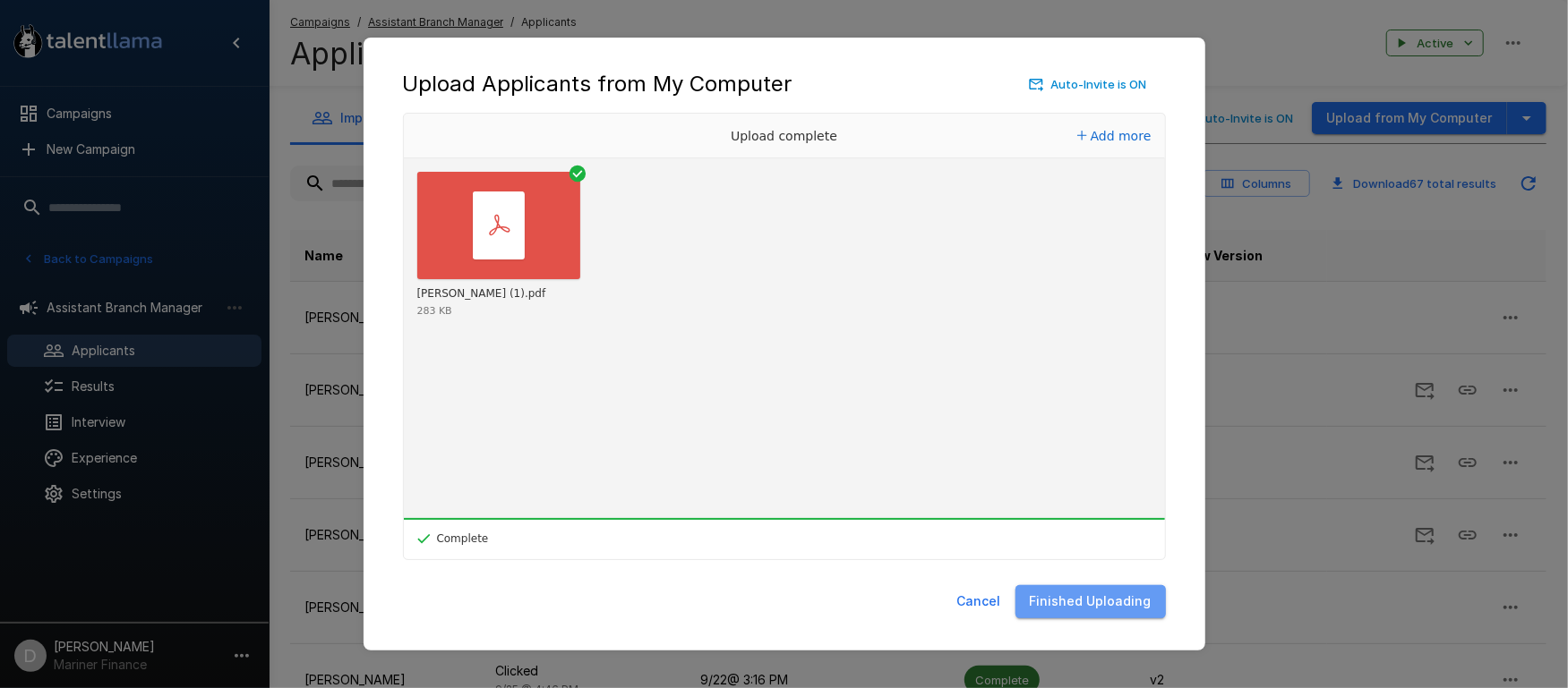
click at [1110, 602] on button "Finished Uploading" at bounding box center [1091, 602] width 151 height 33
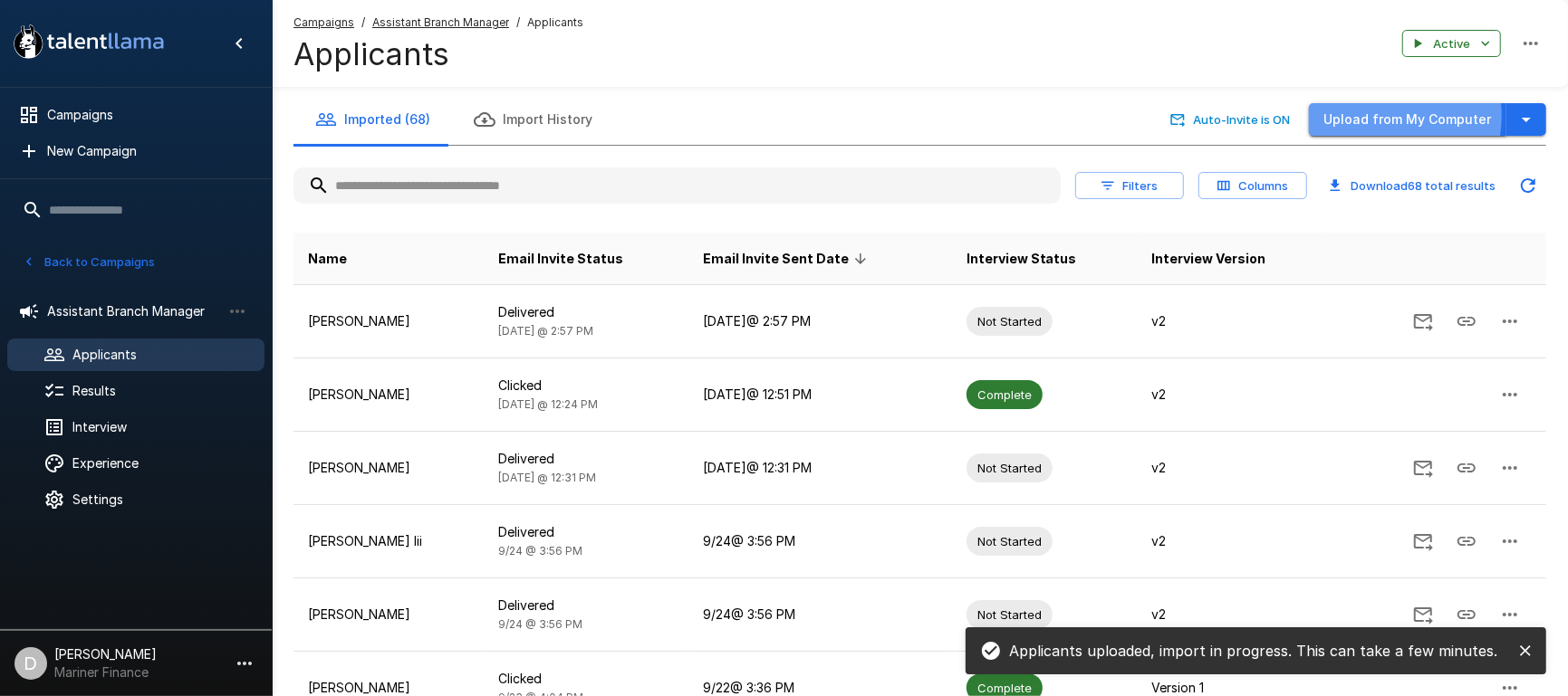
click at [1378, 116] on button "Upload from My Computer" at bounding box center [1407, 120] width 198 height 34
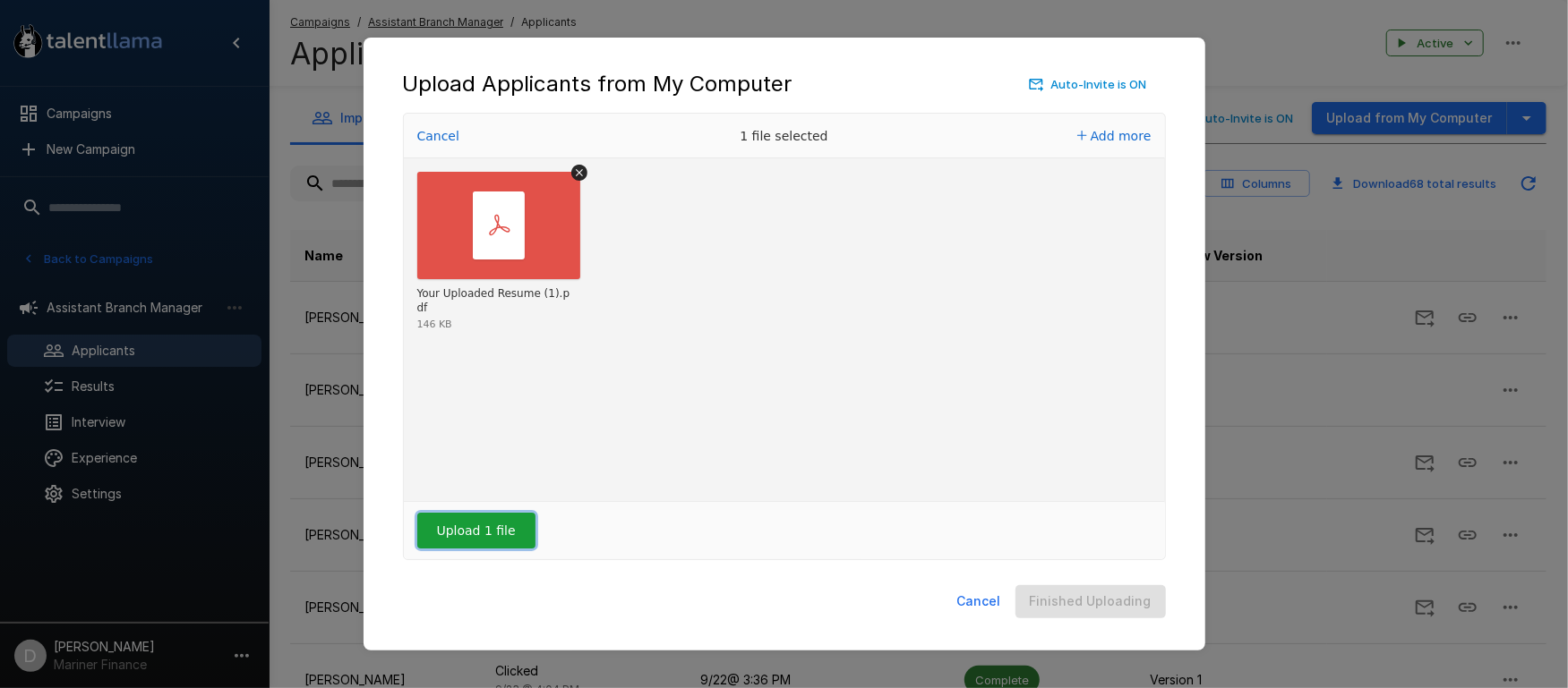
click at [493, 529] on button "Upload 1 file" at bounding box center [476, 531] width 118 height 36
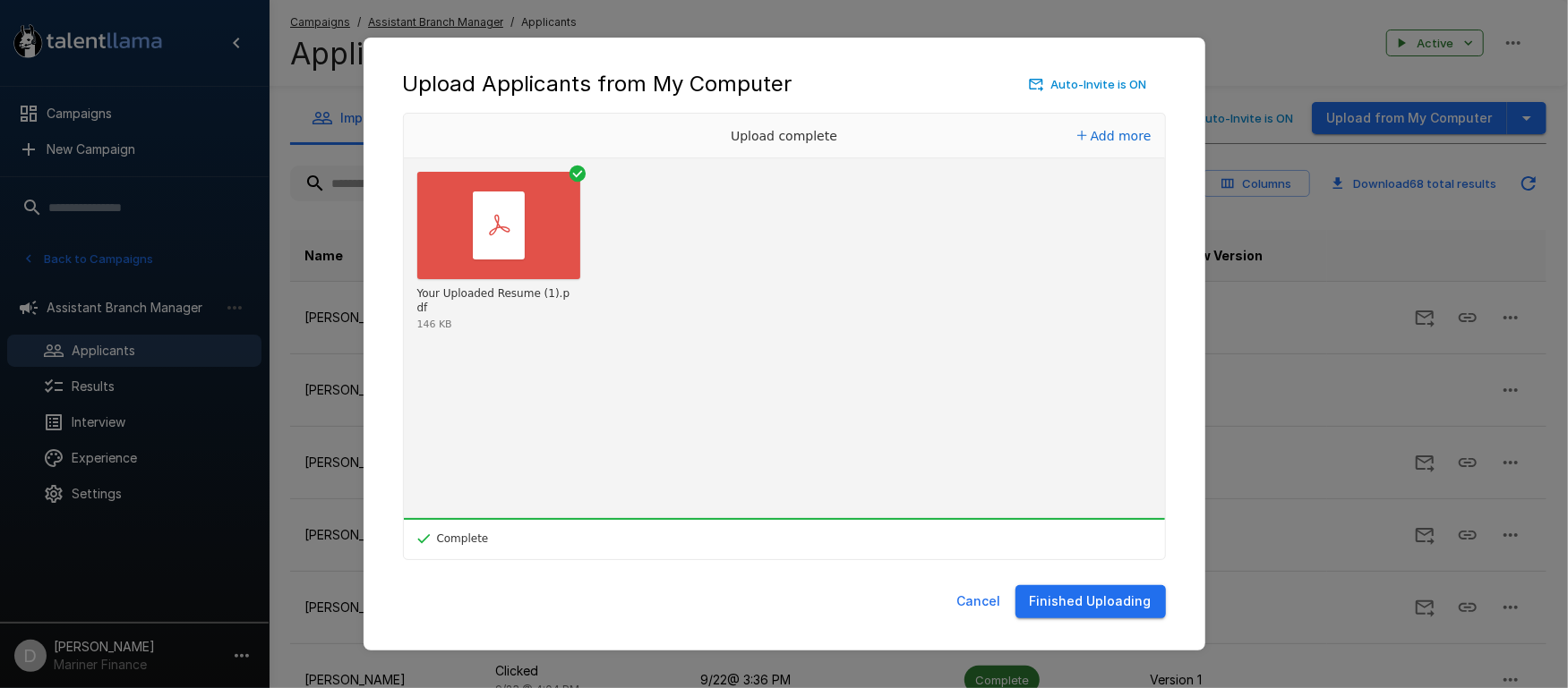
click at [1118, 601] on button "Finished Uploading" at bounding box center [1091, 602] width 151 height 33
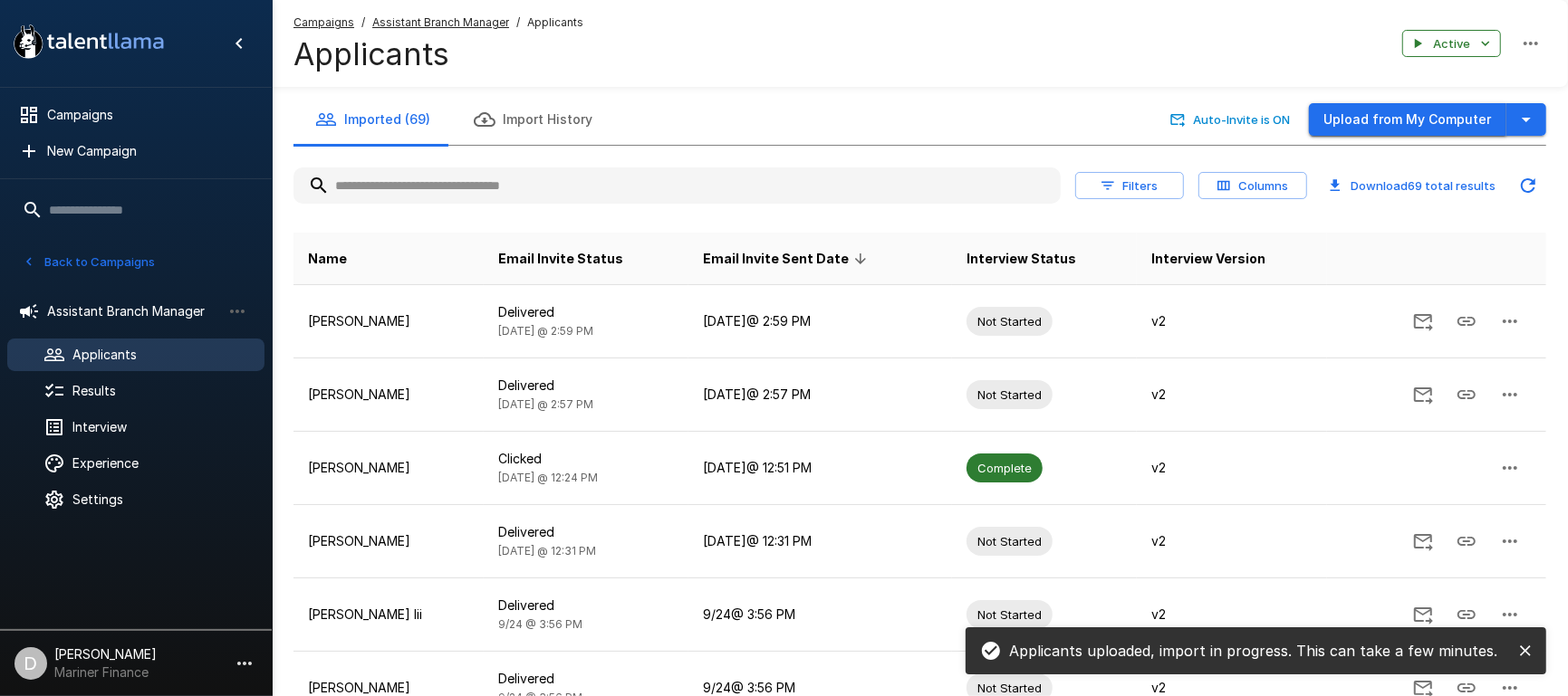
click at [1441, 123] on button "Upload from My Computer" at bounding box center [1407, 120] width 198 height 34
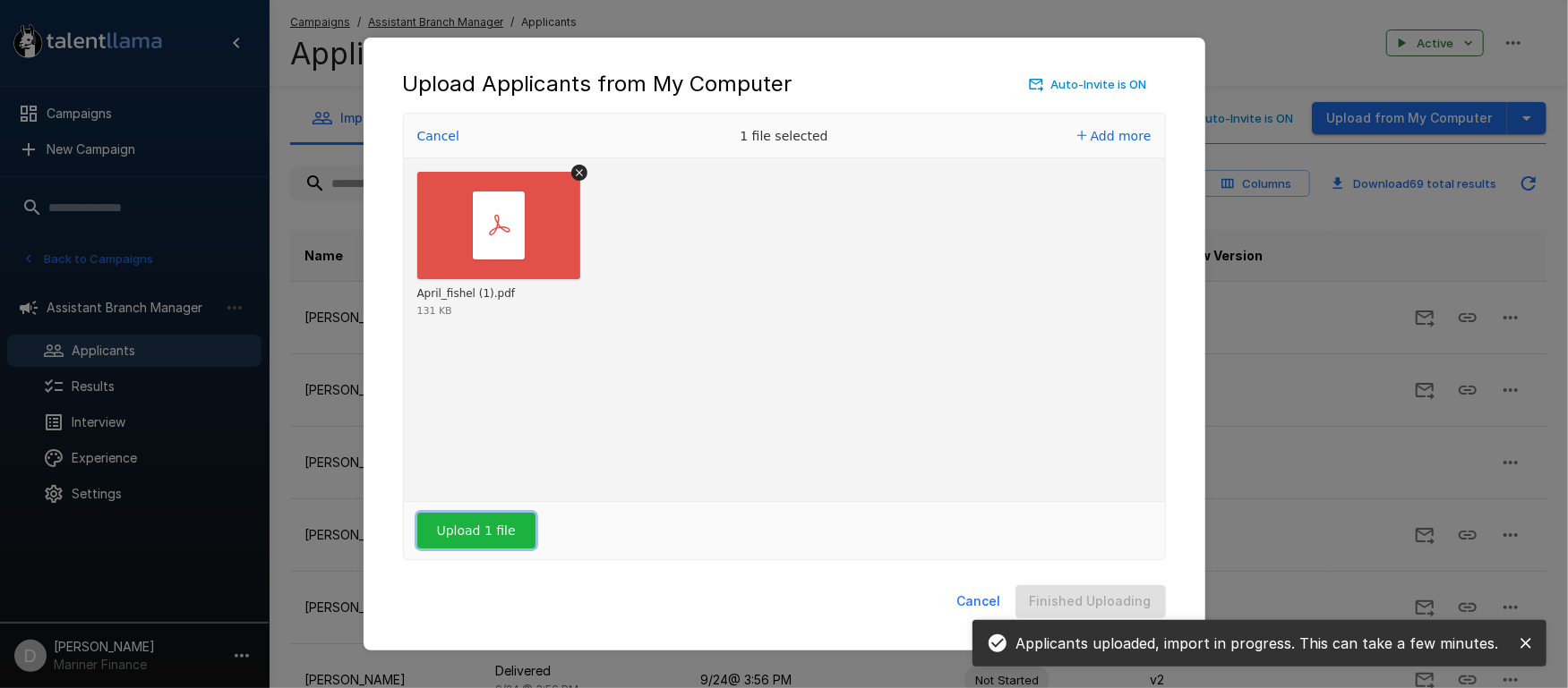
drag, startPoint x: 446, startPoint y: 536, endPoint x: 559, endPoint y: 525, distance: 113.5
click at [446, 536] on button "Upload 1 file" at bounding box center [476, 531] width 118 height 36
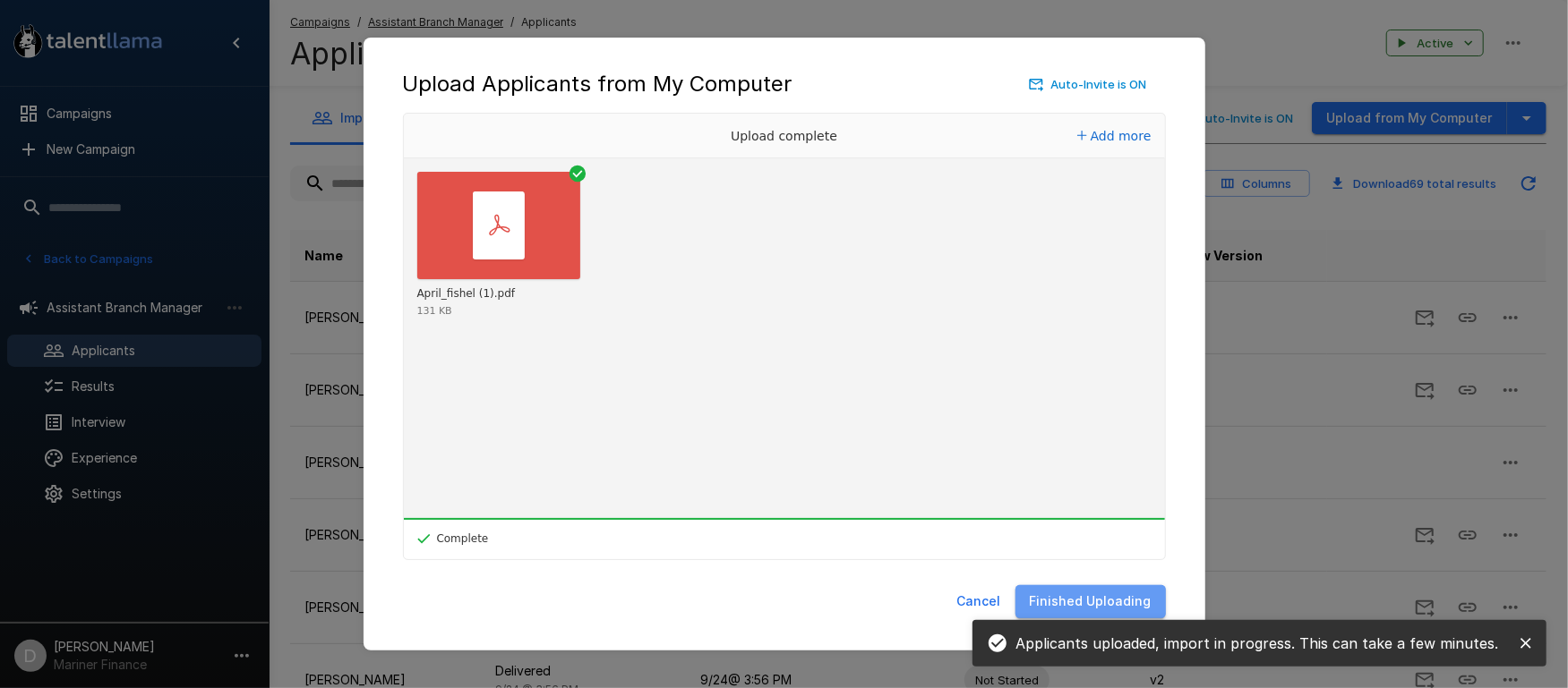
click at [1113, 605] on button "Finished Uploading" at bounding box center [1091, 602] width 151 height 33
